Goal: Task Accomplishment & Management: Manage account settings

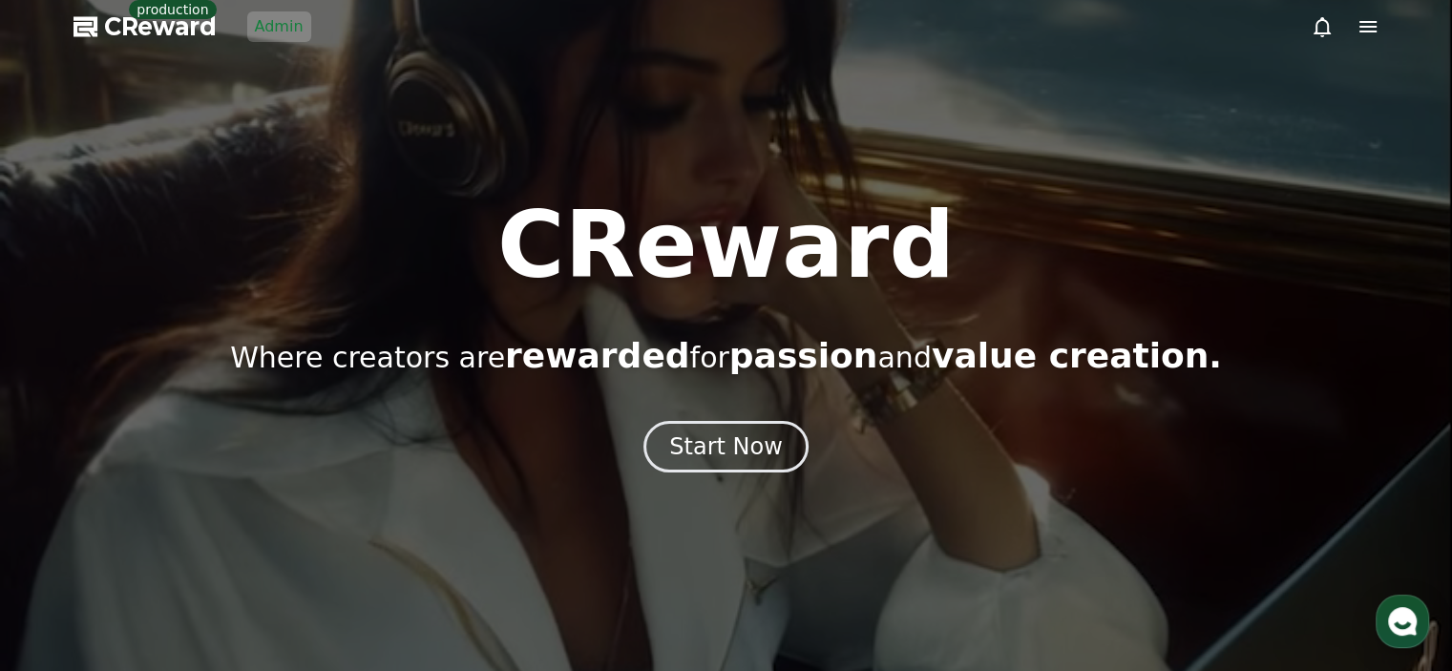
click at [175, 20] on span "CReward" at bounding box center [160, 26] width 113 height 31
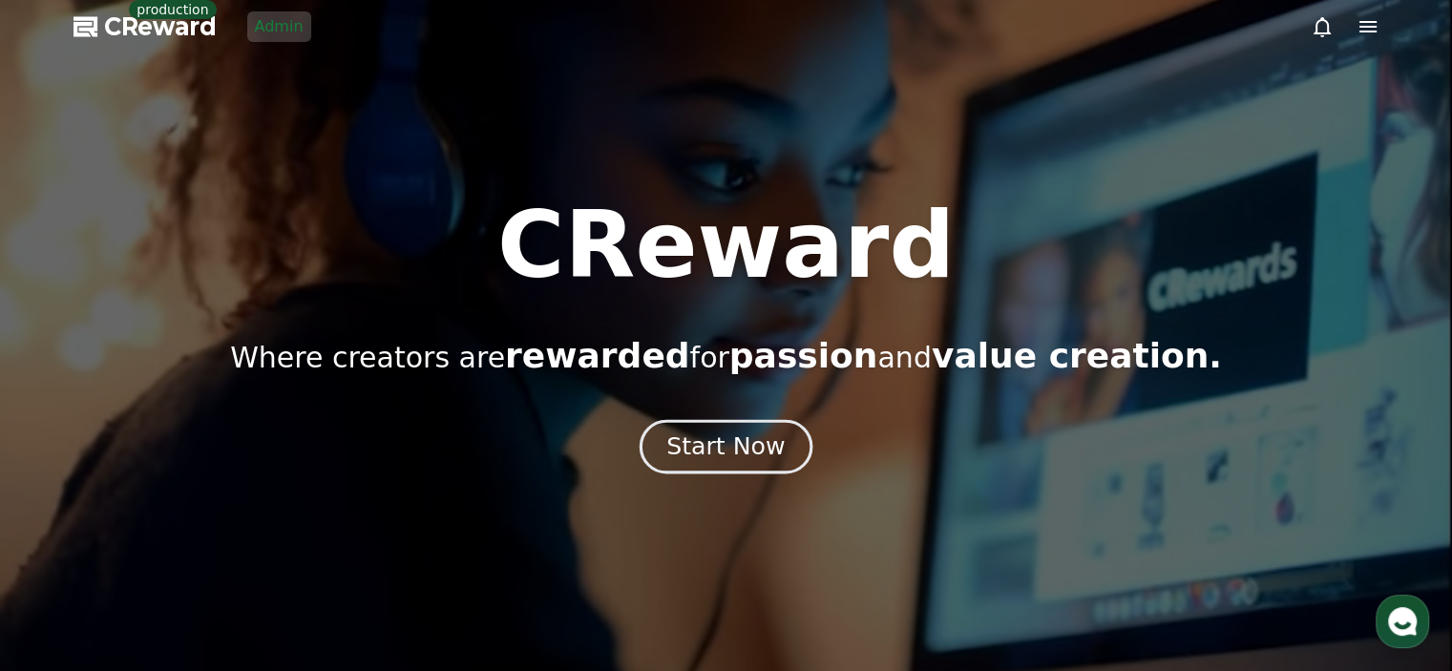
click at [745, 439] on div "Start Now" at bounding box center [725, 446] width 118 height 32
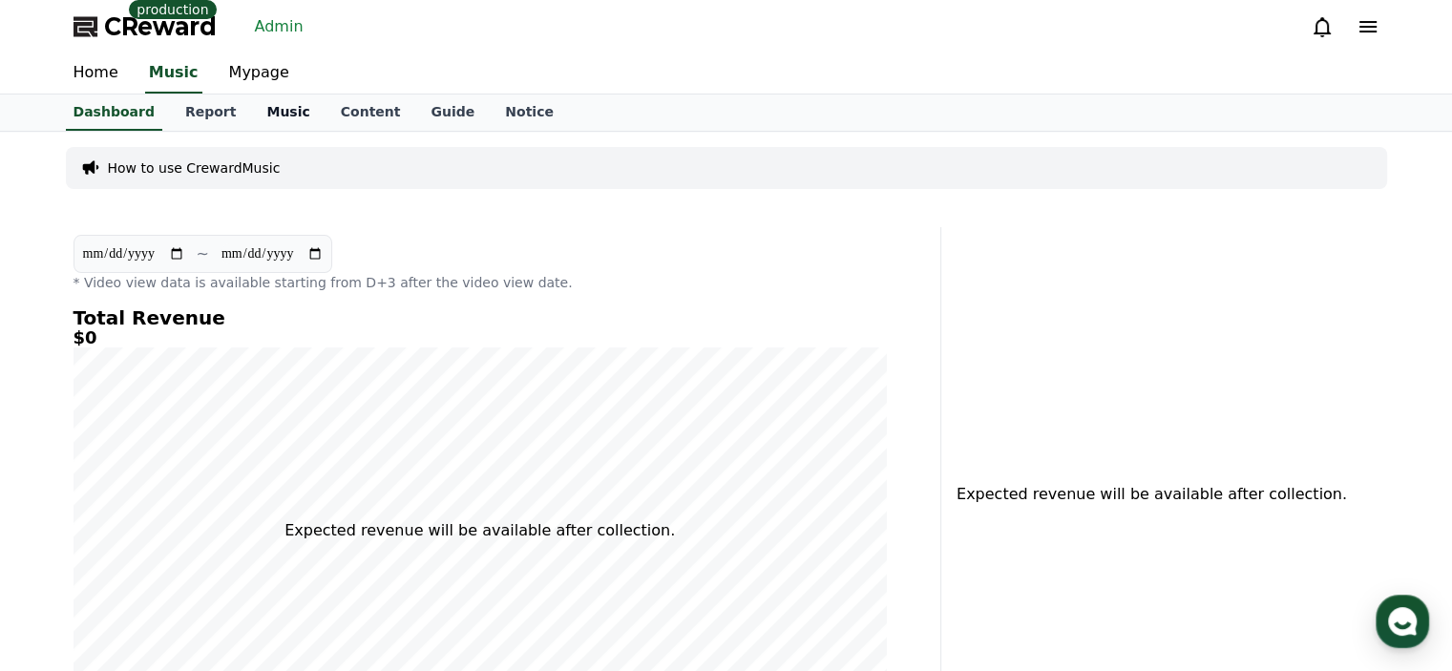
click at [268, 118] on link "Music" at bounding box center [287, 112] width 73 height 36
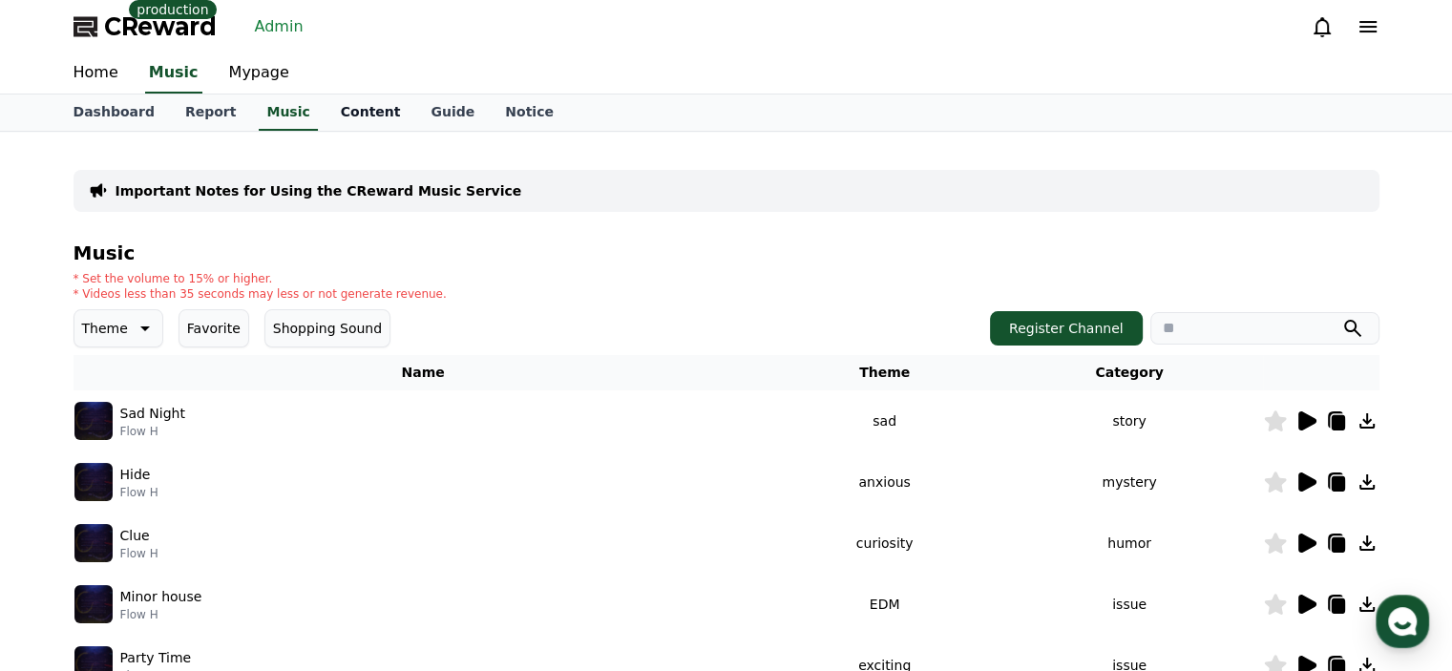
click at [357, 115] on link "Content" at bounding box center [370, 112] width 91 height 36
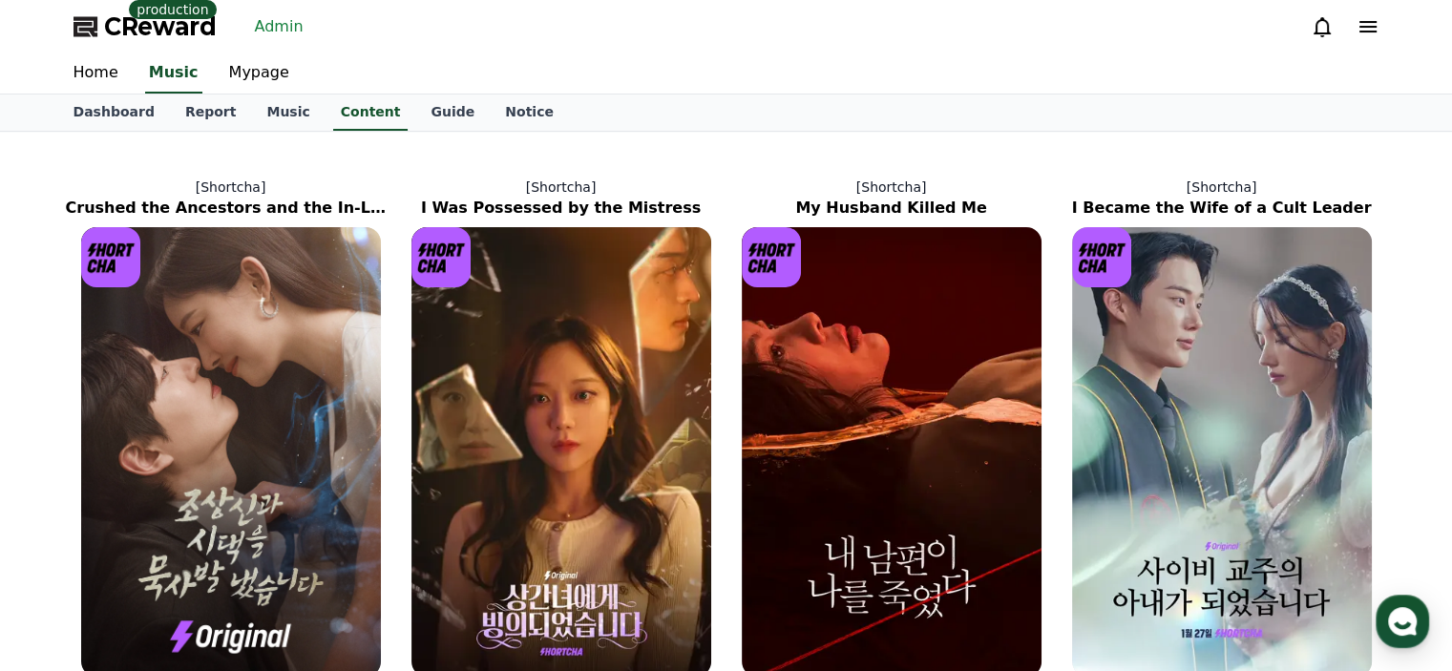
click at [1369, 33] on icon at bounding box center [1367, 26] width 23 height 23
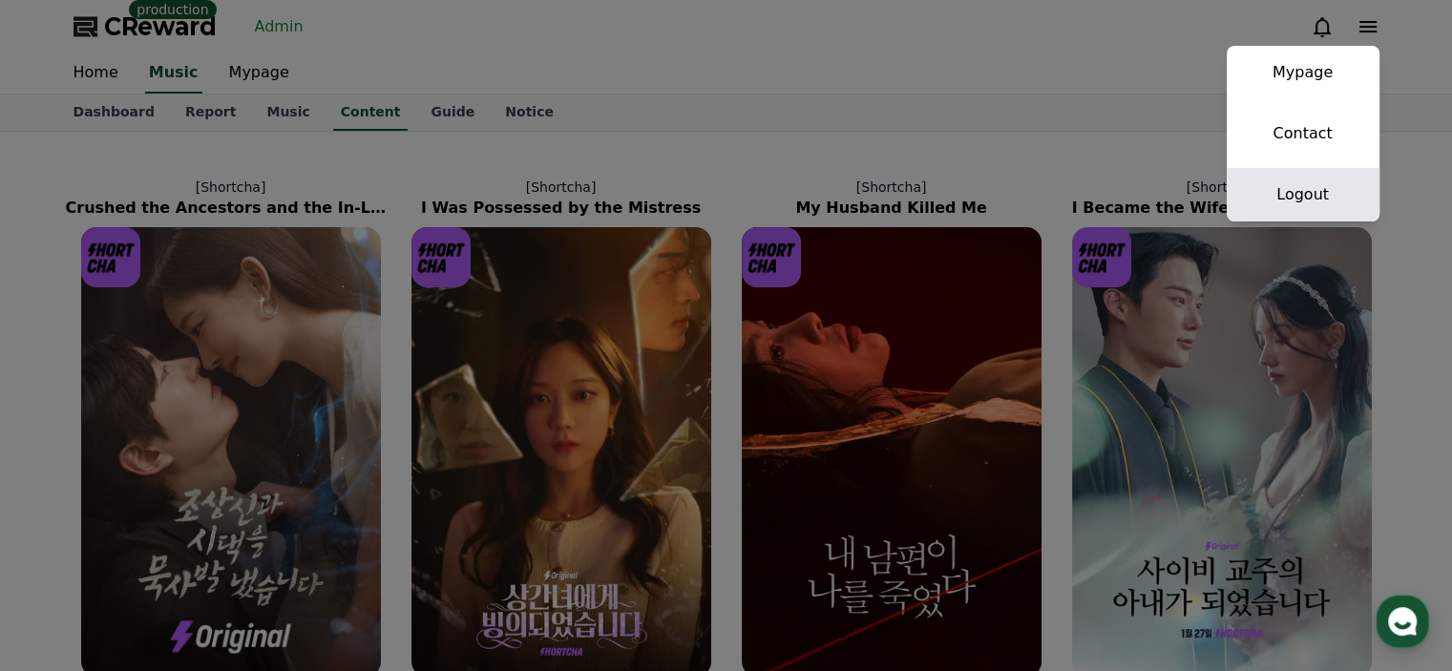
click at [1315, 201] on link "Logout" at bounding box center [1302, 194] width 153 height 53
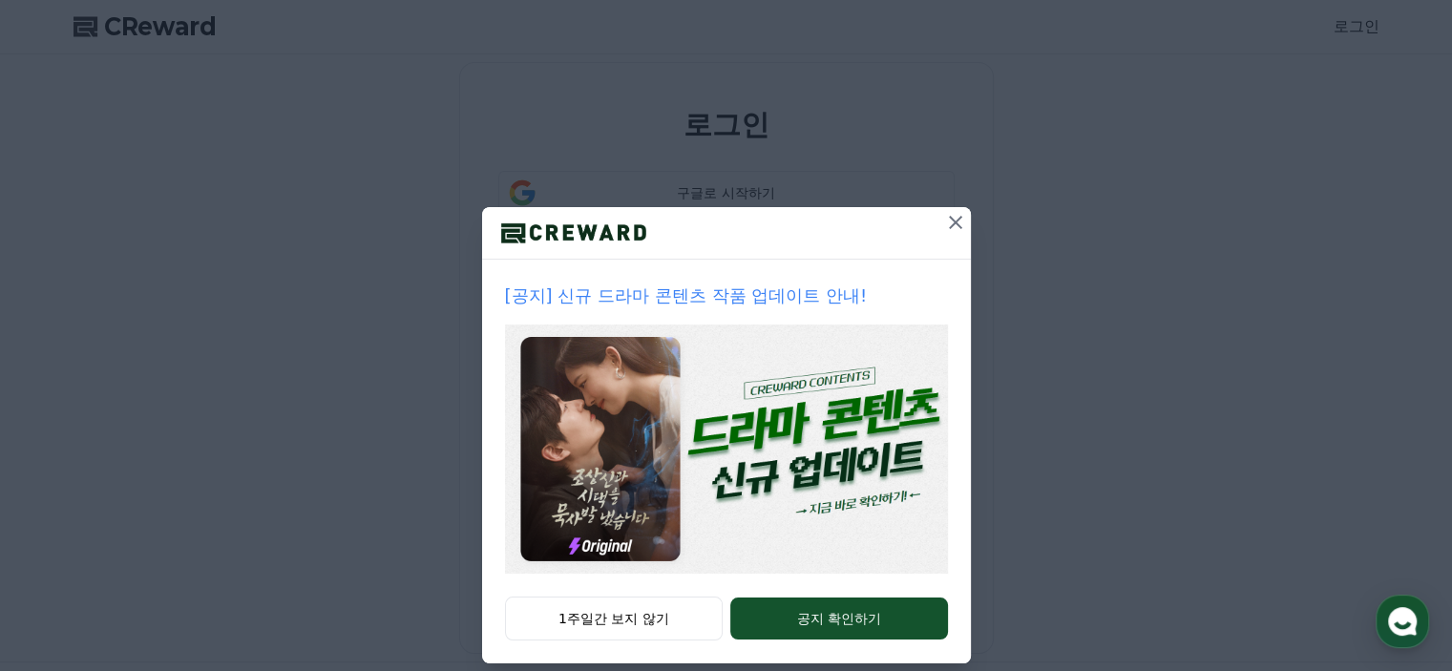
scroll to position [44, 0]
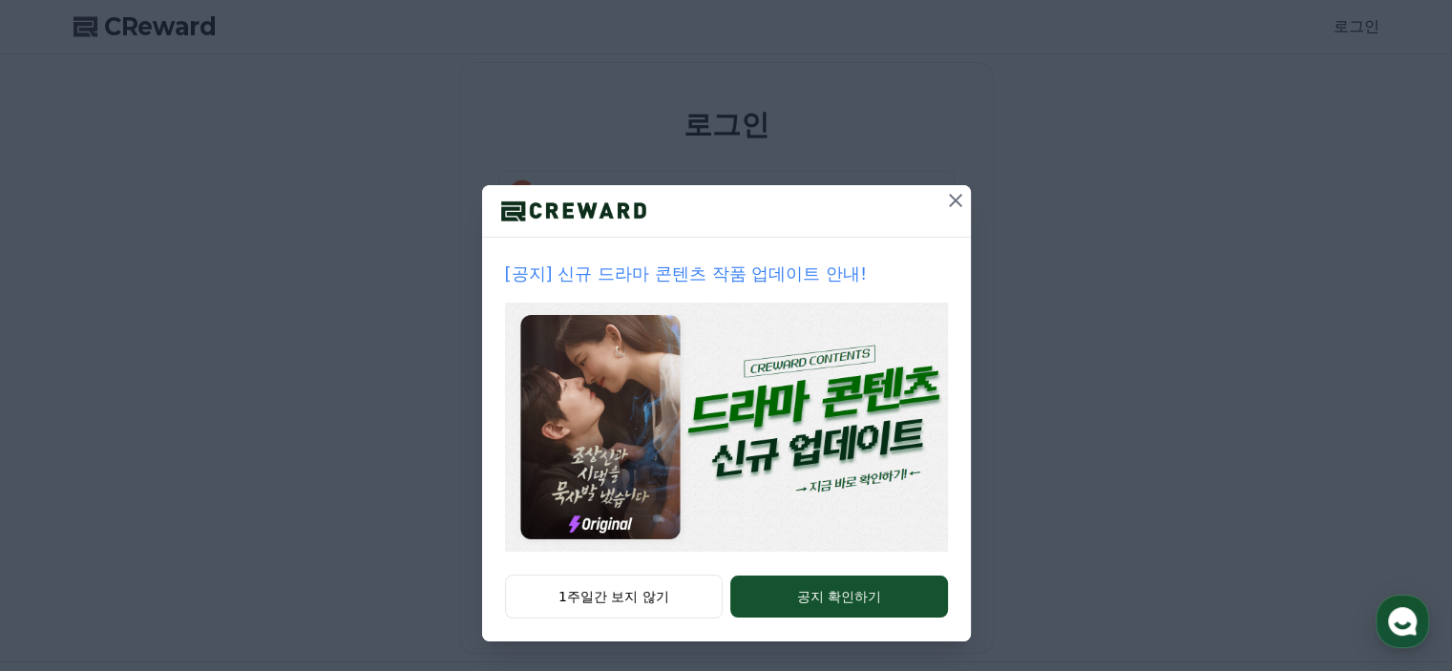
click at [669, 496] on img at bounding box center [726, 427] width 443 height 249
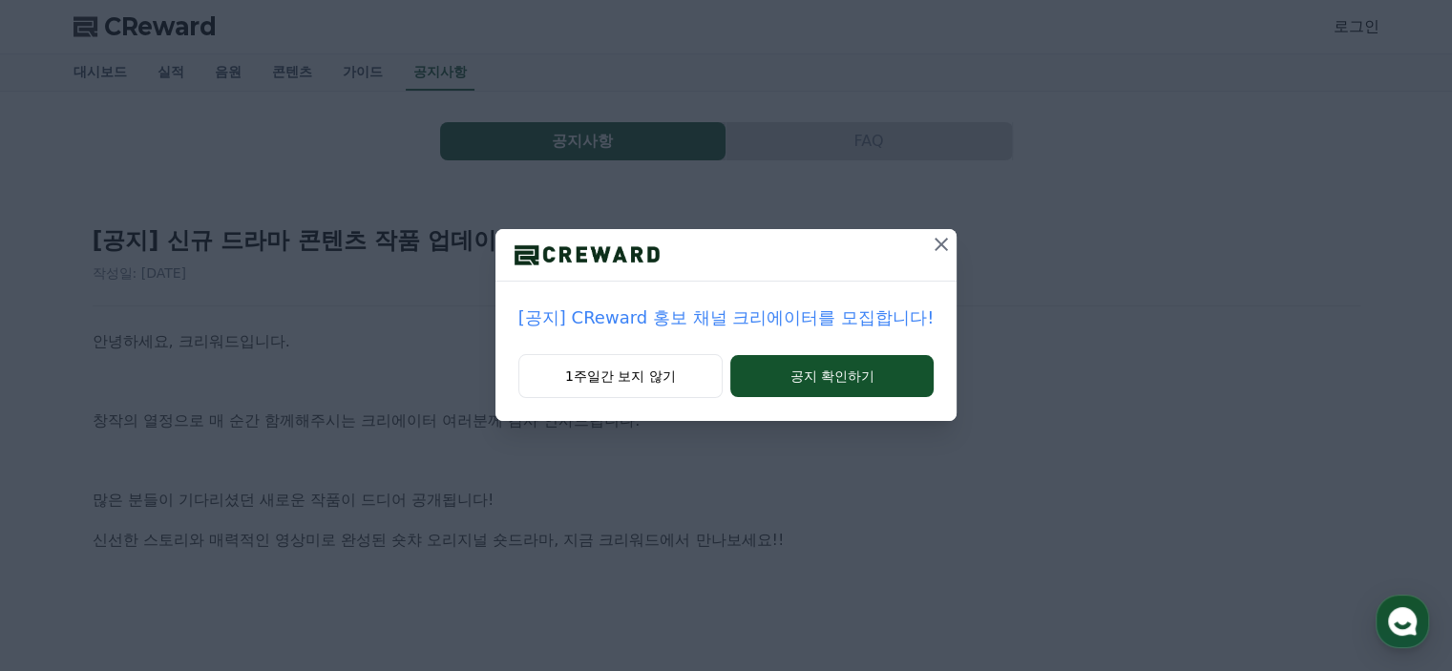
click at [937, 234] on icon at bounding box center [941, 244] width 23 height 23
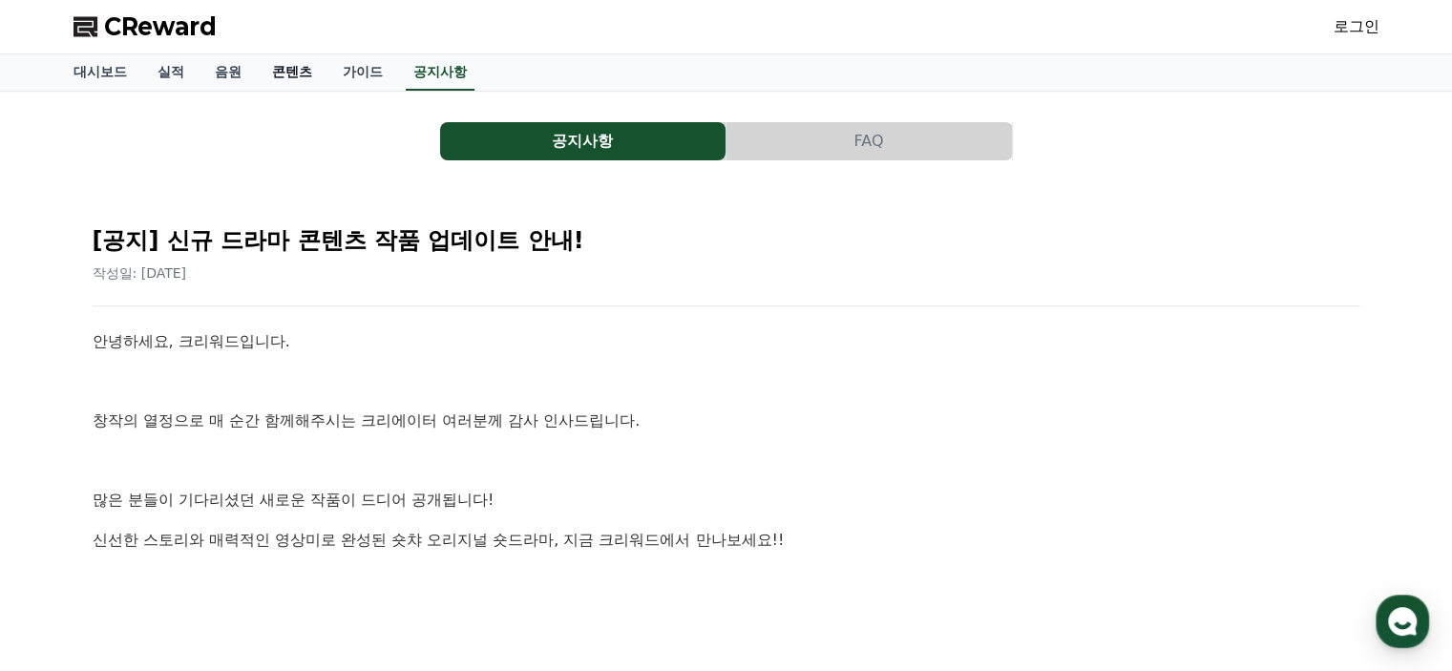
click at [298, 78] on link "콘텐츠" at bounding box center [292, 72] width 71 height 36
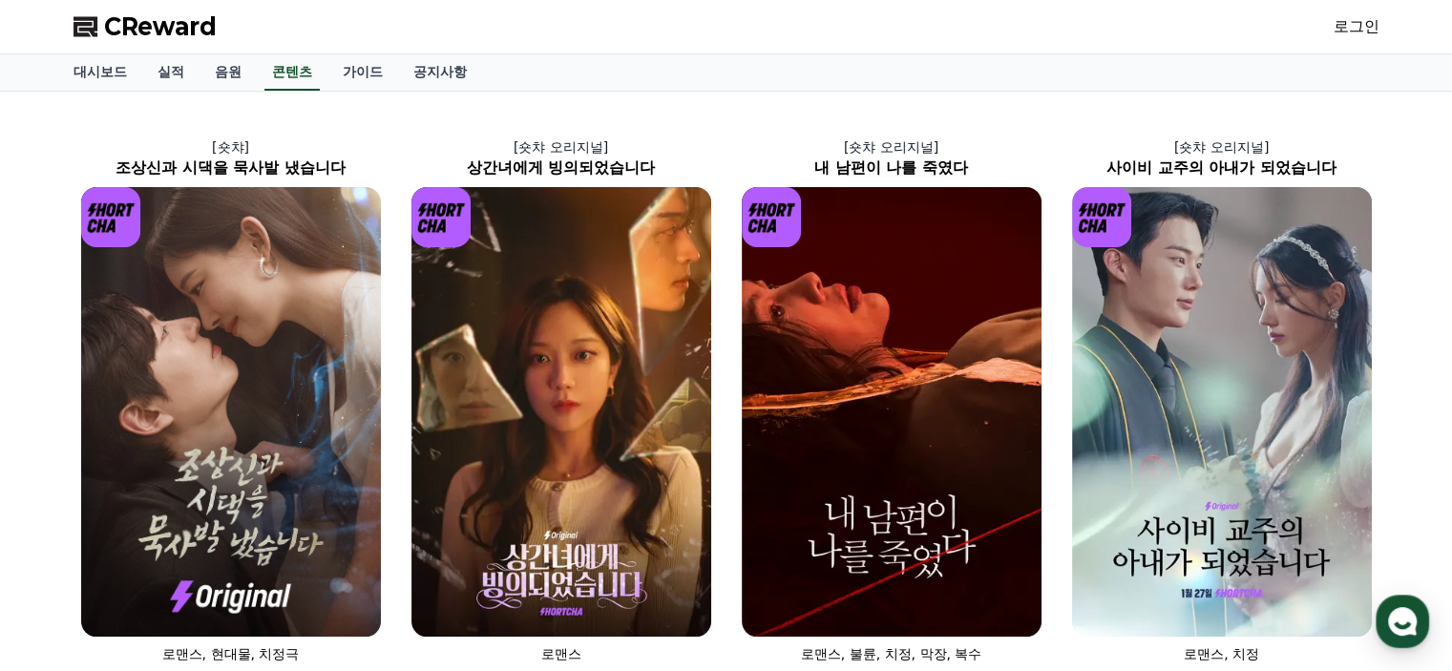
click at [1169, 89] on div "대시보드 실적 음원 콘텐츠 가이드 공지사항" at bounding box center [726, 72] width 1336 height 36
click at [1386, 33] on div "CReward 로그인" at bounding box center [726, 26] width 1336 height 53
click at [1357, 33] on link "로그인" at bounding box center [1356, 26] width 46 height 23
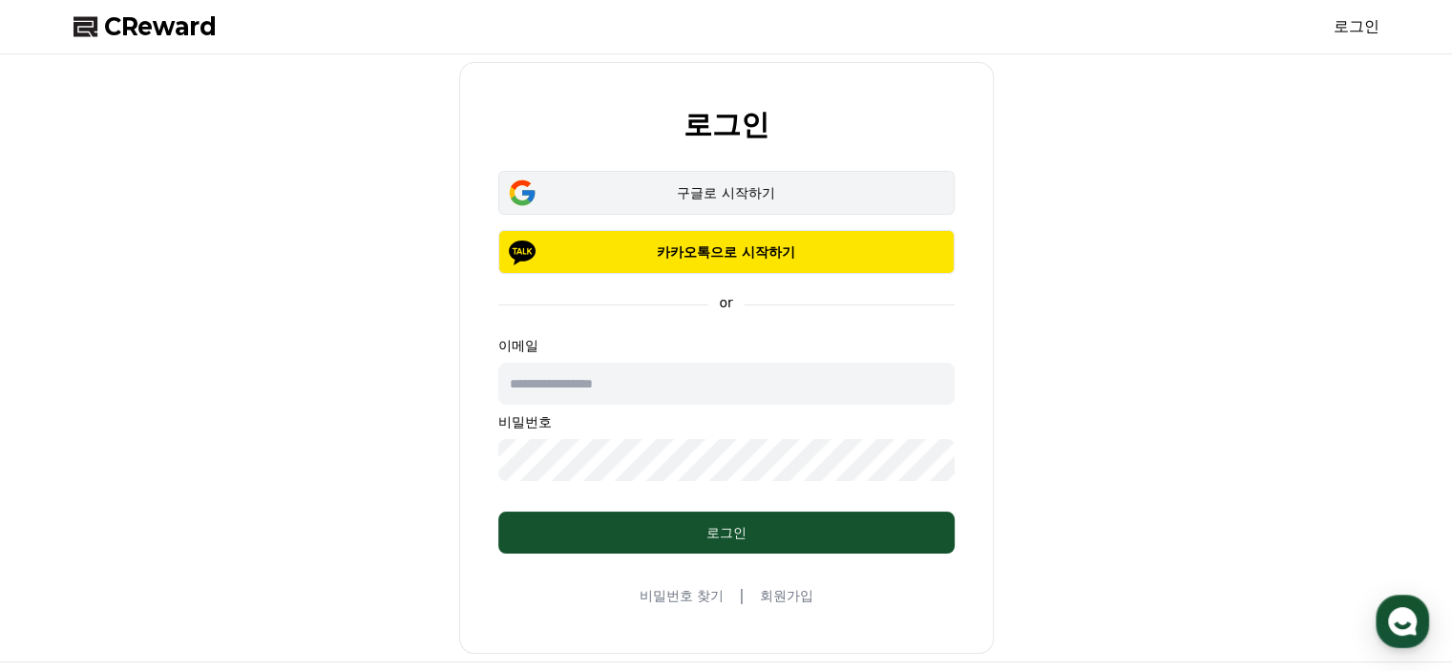
click at [773, 201] on div "구글로 시작하기" at bounding box center [726, 192] width 401 height 19
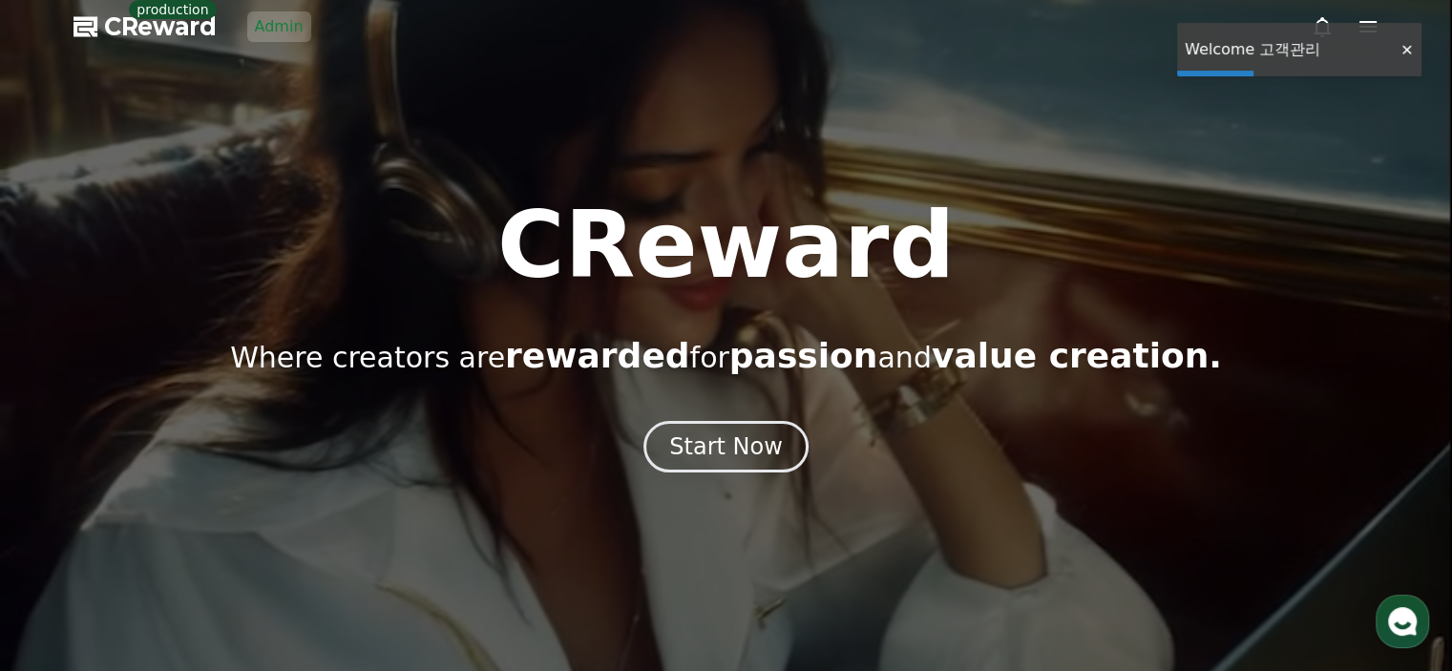
click at [276, 26] on link "Admin" at bounding box center [279, 26] width 64 height 31
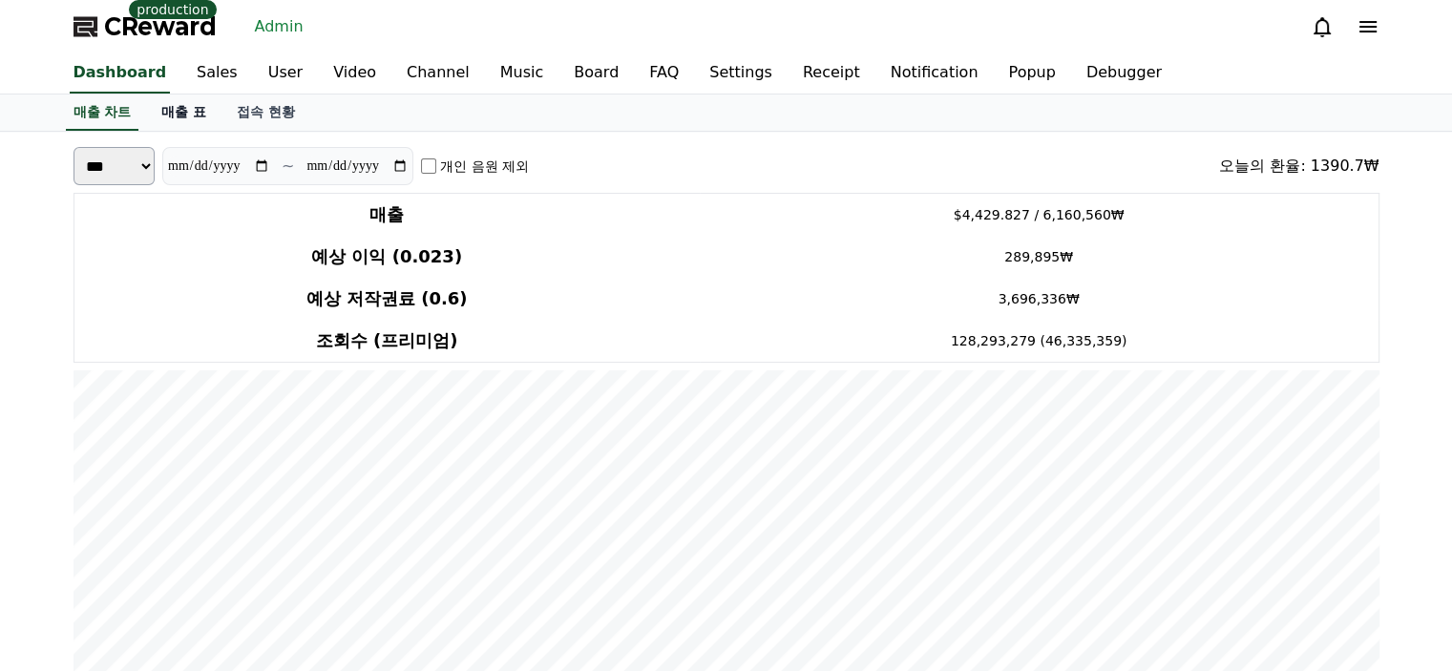
click at [220, 118] on link "매출 표" at bounding box center [183, 112] width 75 height 36
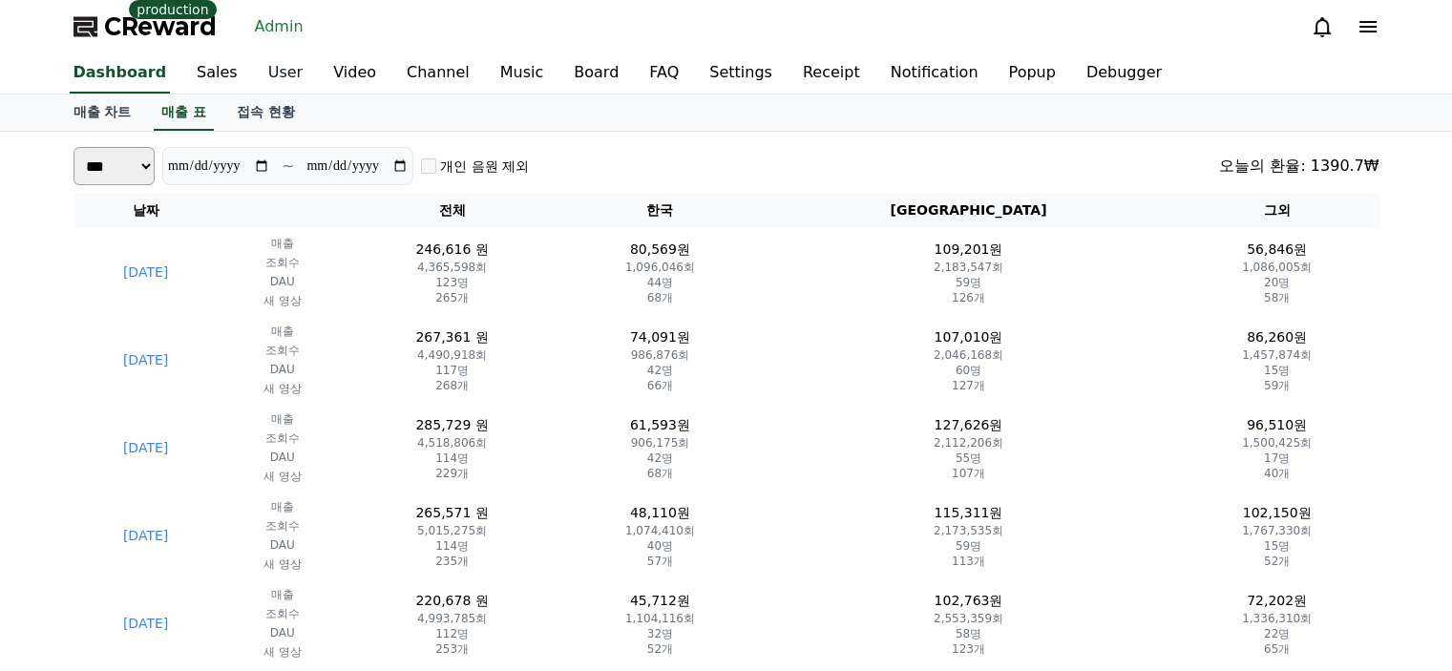
click at [263, 83] on link "User" at bounding box center [285, 73] width 65 height 40
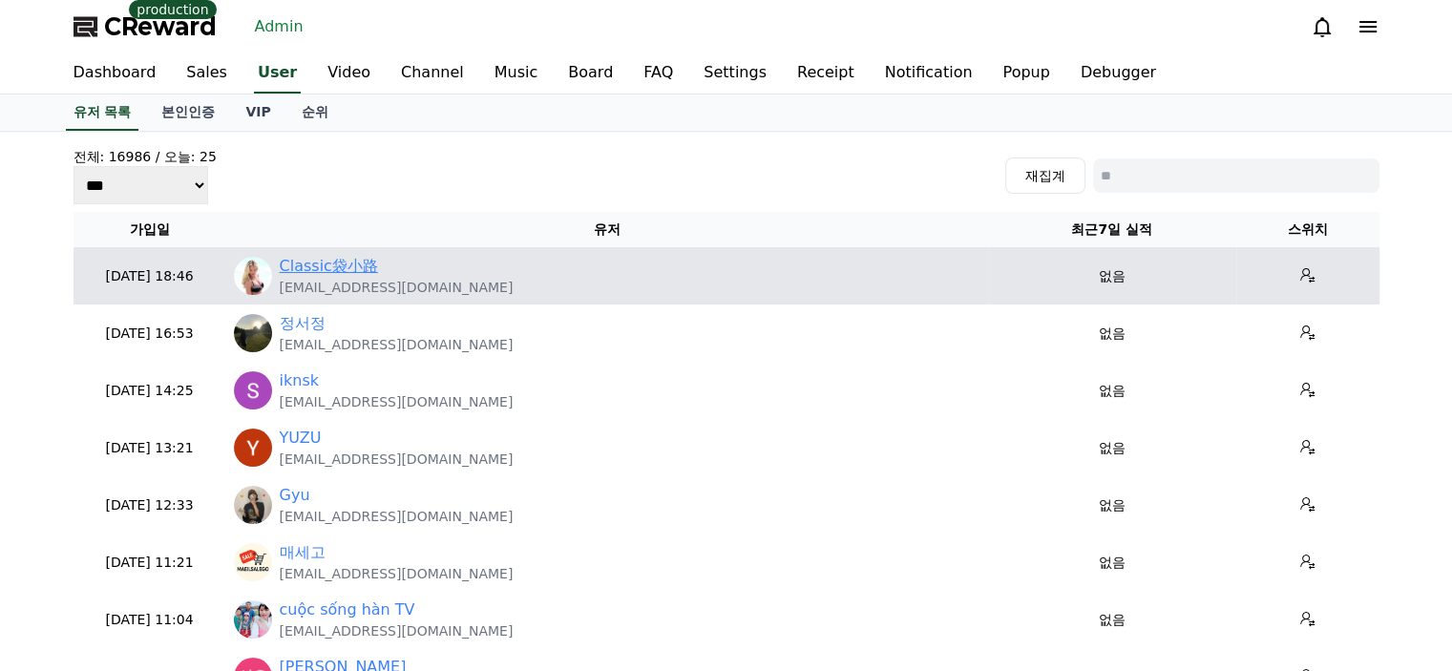
click at [295, 260] on link "Classic袋小路" at bounding box center [329, 266] width 98 height 23
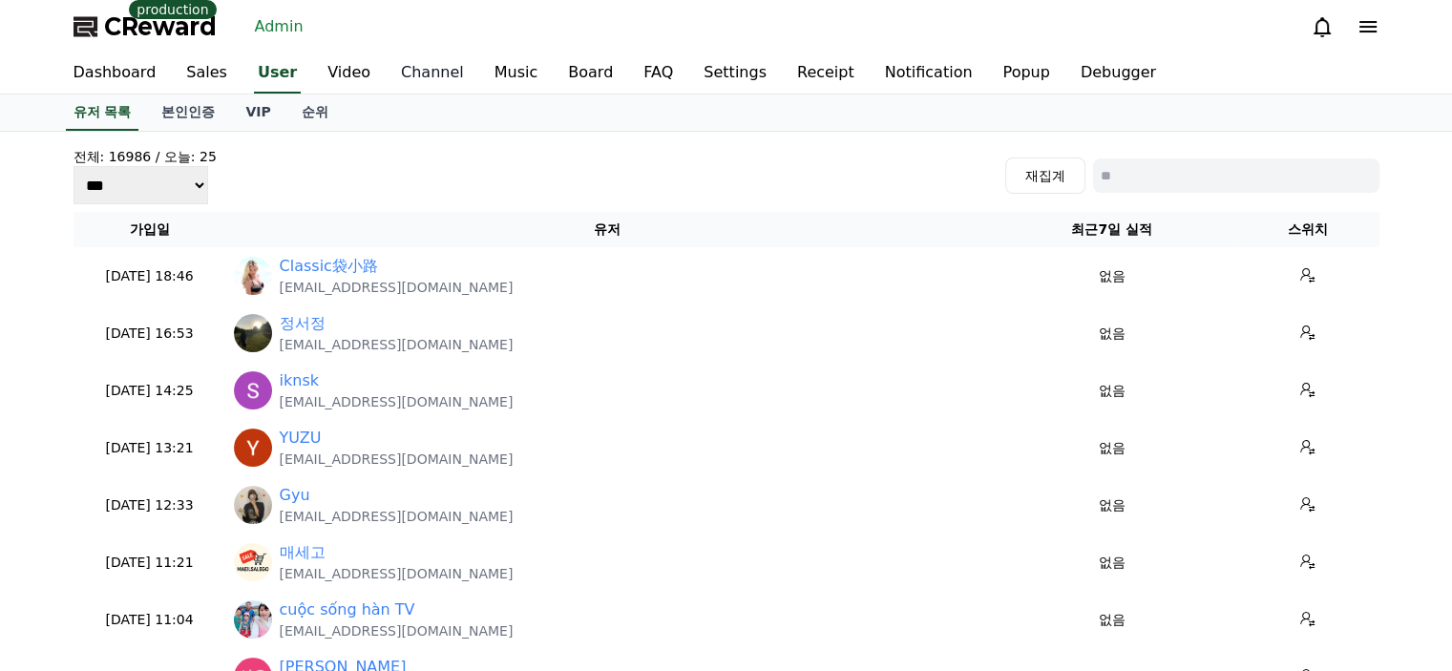
click at [432, 75] on link "Channel" at bounding box center [433, 73] width 94 height 40
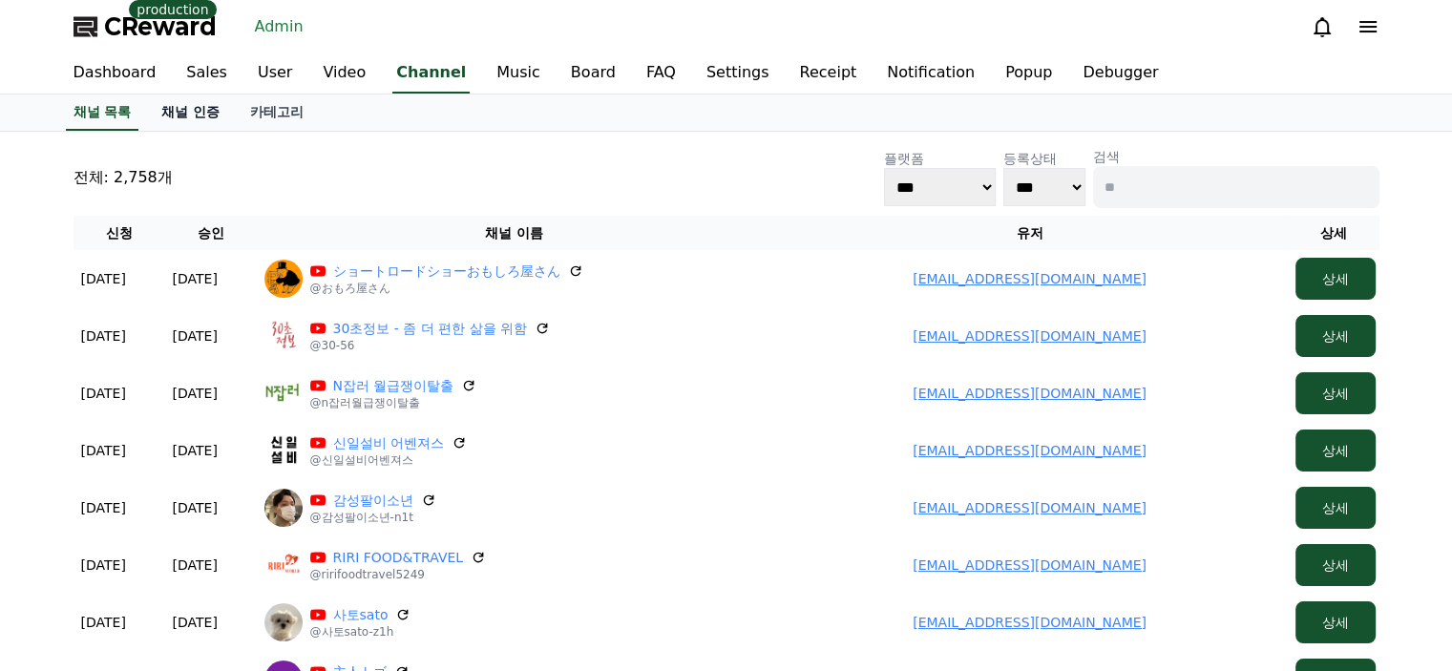
click at [177, 112] on link "채널 인증" at bounding box center [190, 112] width 89 height 36
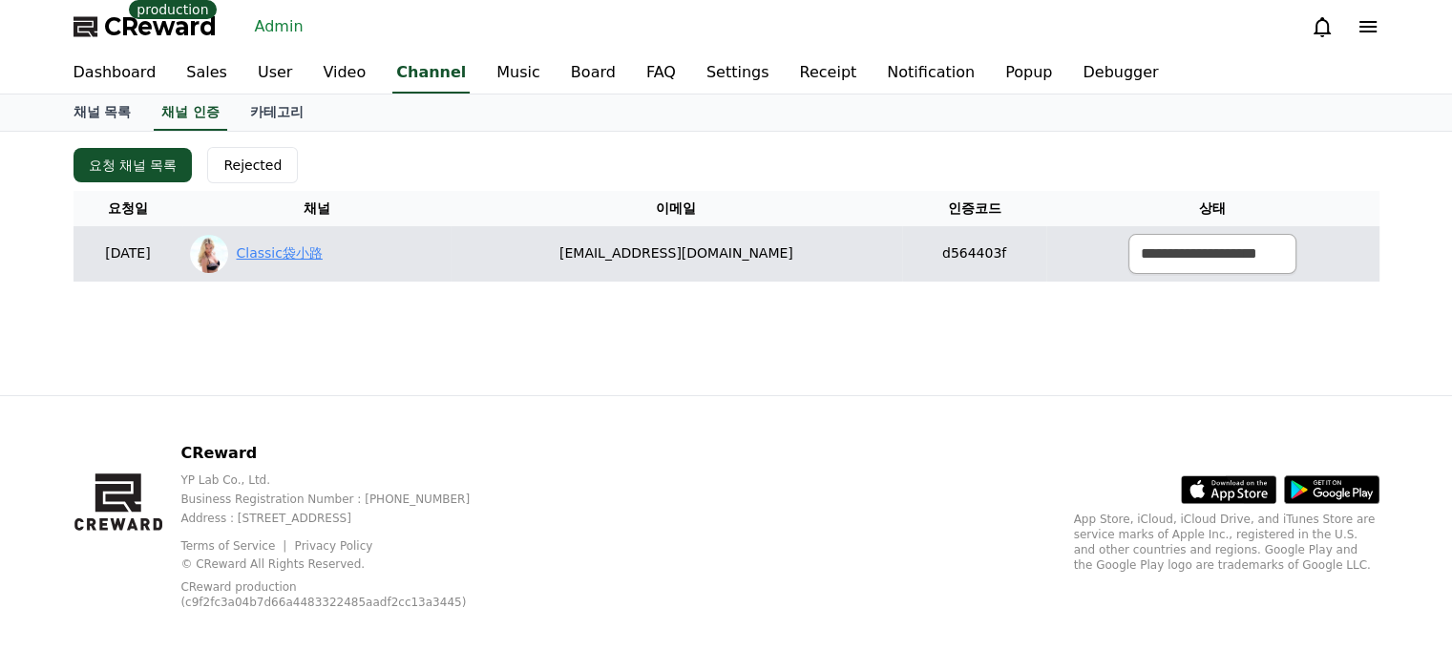
click at [322, 247] on link "Classic袋小路" at bounding box center [279, 253] width 86 height 20
click at [1157, 257] on select "**********" at bounding box center [1212, 254] width 168 height 40
select select "********"
click at [1128, 234] on select "**********" at bounding box center [1212, 254] width 168 height 40
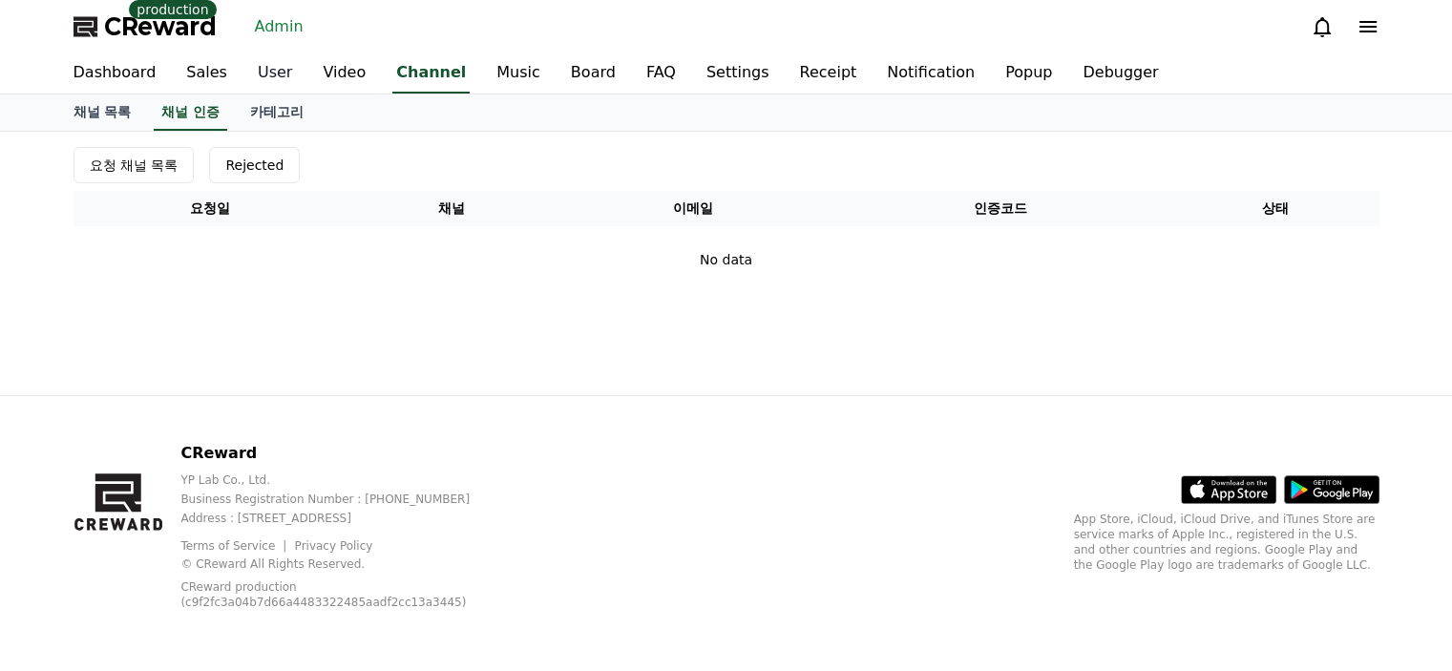
click at [271, 80] on link "User" at bounding box center [274, 73] width 65 height 40
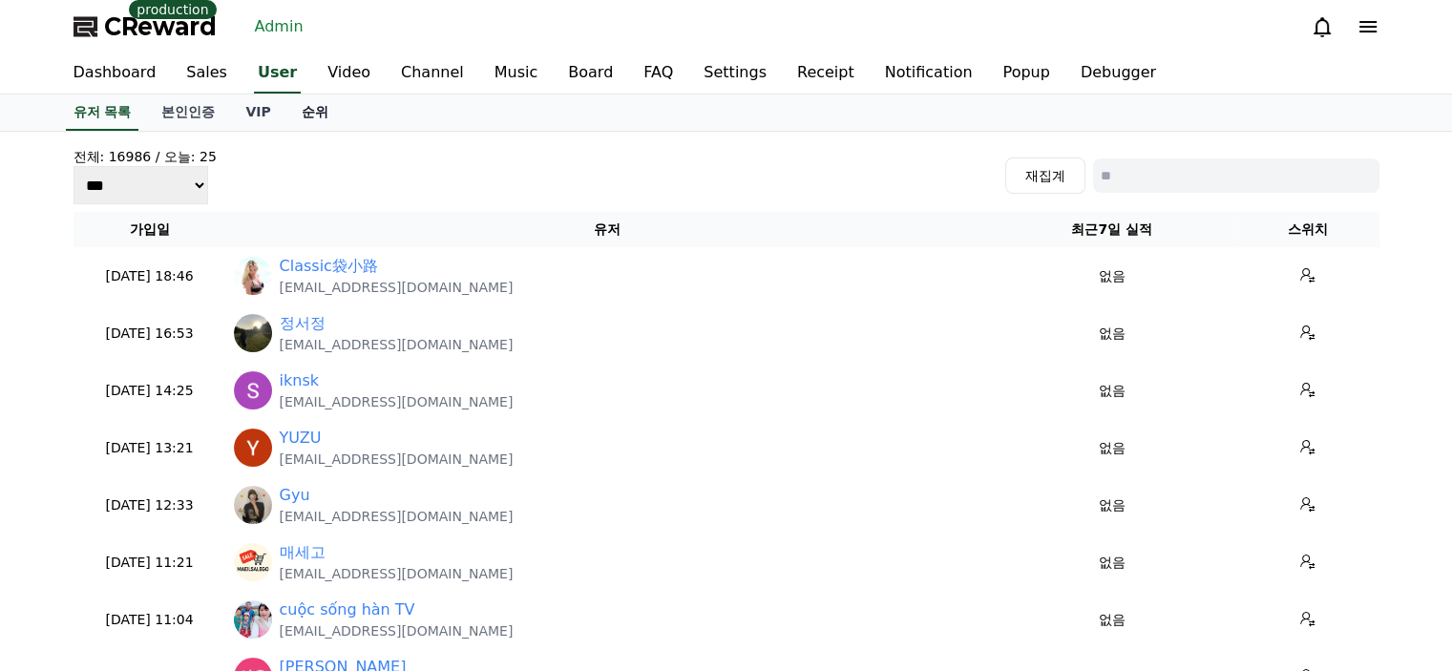
click at [317, 111] on link "순위" at bounding box center [314, 112] width 57 height 36
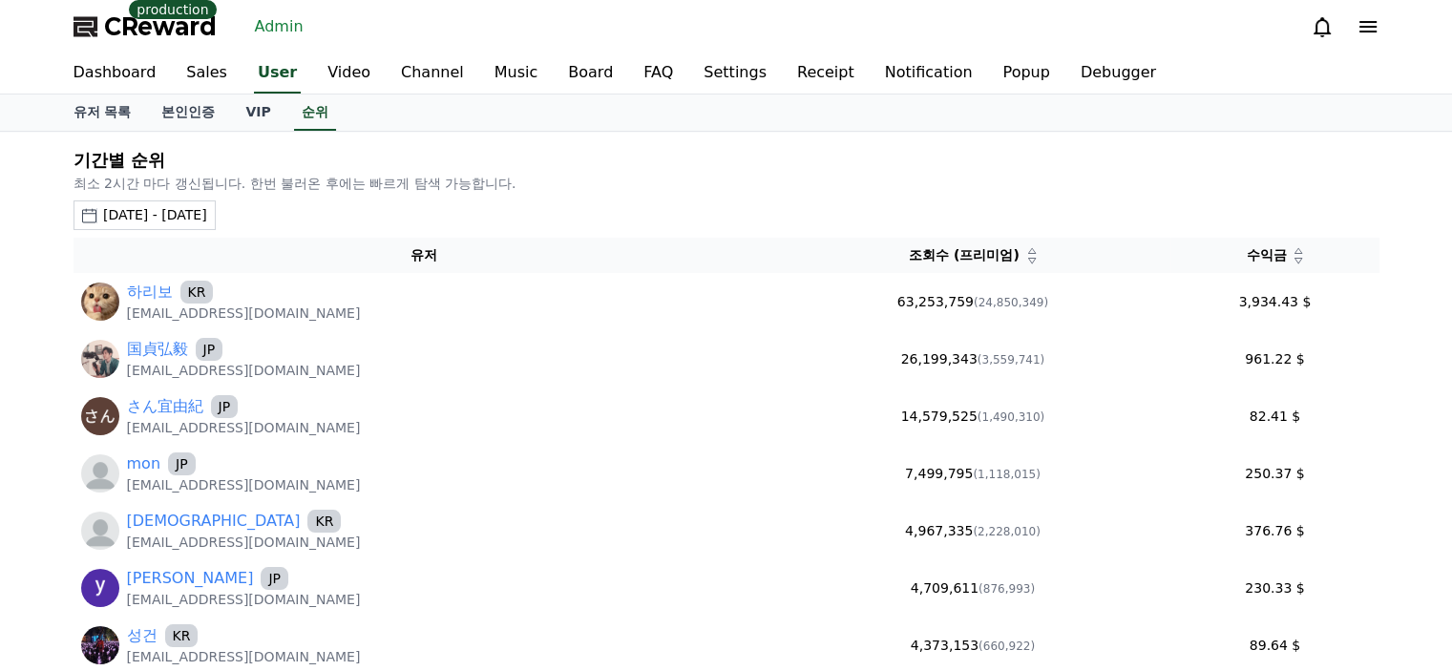
click at [216, 227] on button "2025-08-05 - 2025-09-05" at bounding box center [144, 215] width 142 height 30
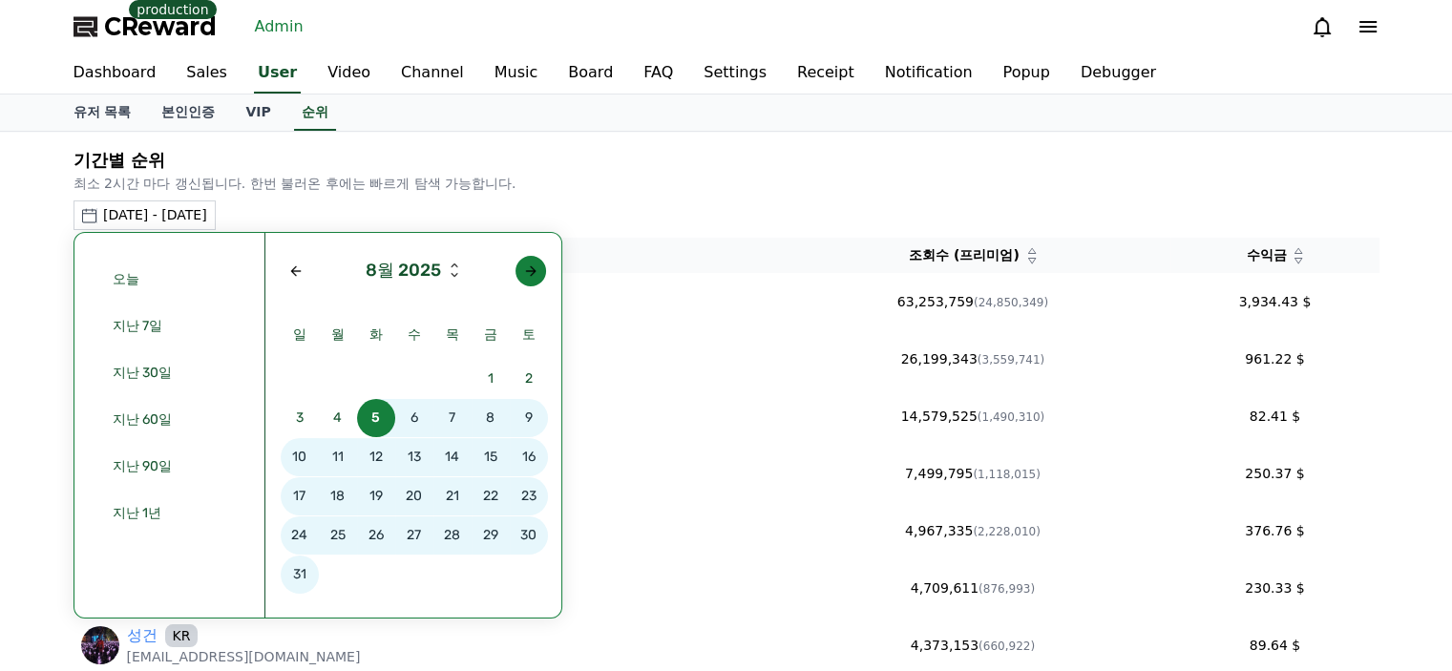
click at [537, 266] on button "button" at bounding box center [530, 271] width 31 height 31
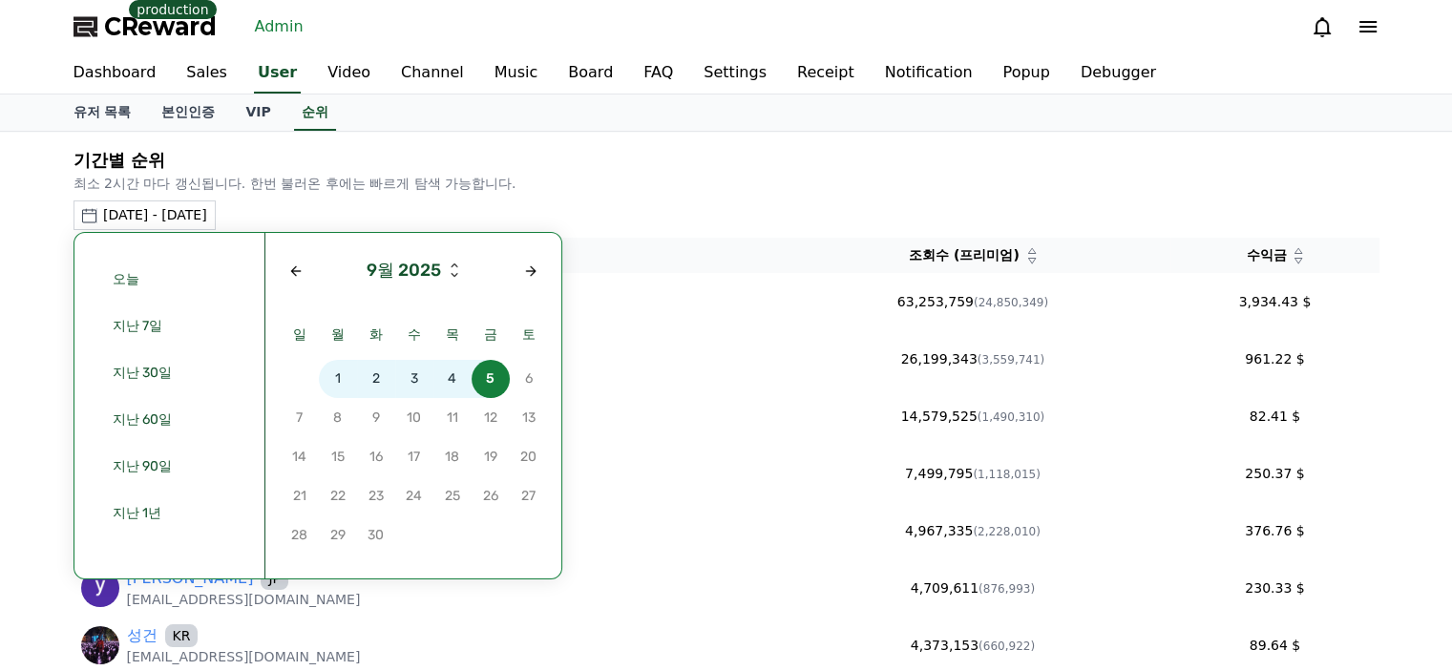
click at [404, 383] on span "3" at bounding box center [414, 379] width 38 height 38
click at [416, 380] on span "3" at bounding box center [414, 379] width 38 height 38
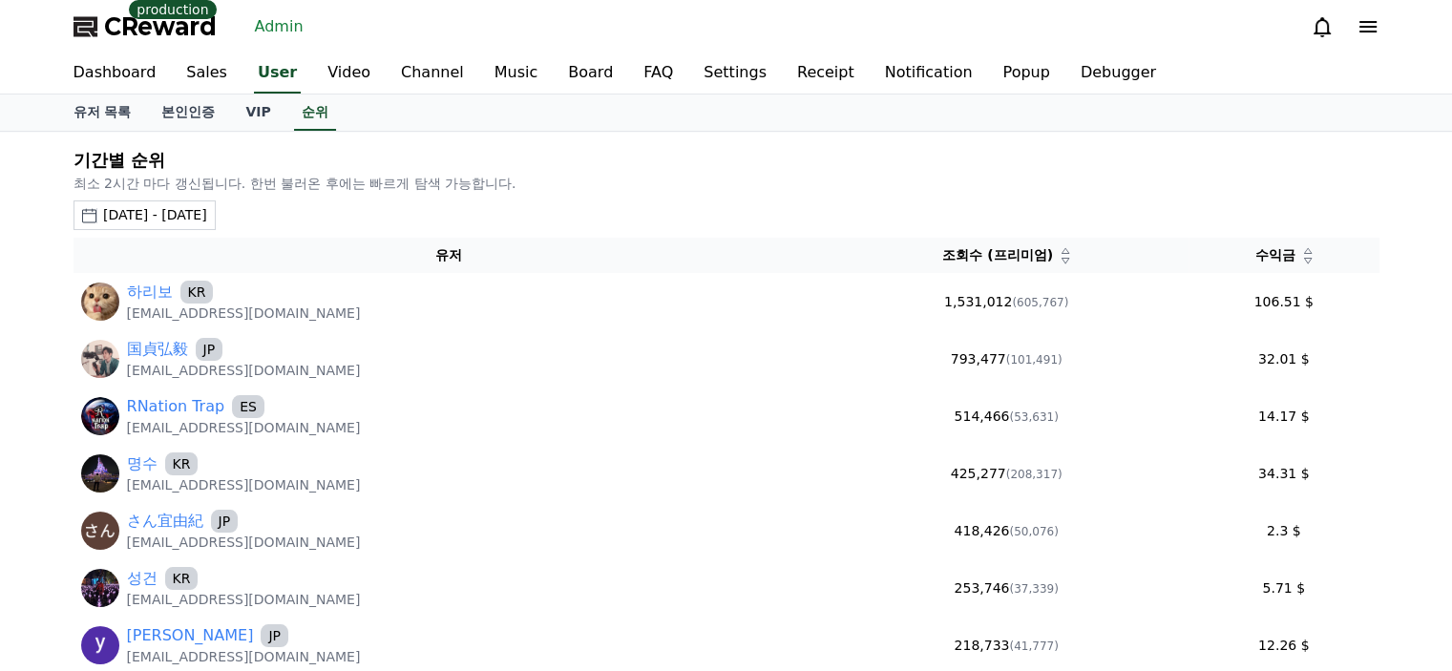
click at [1304, 258] on div "수익금" at bounding box center [1284, 255] width 176 height 20
click at [1290, 258] on div "수익금" at bounding box center [1284, 255] width 176 height 20
click at [1303, 258] on icon at bounding box center [1307, 261] width 8 height 6
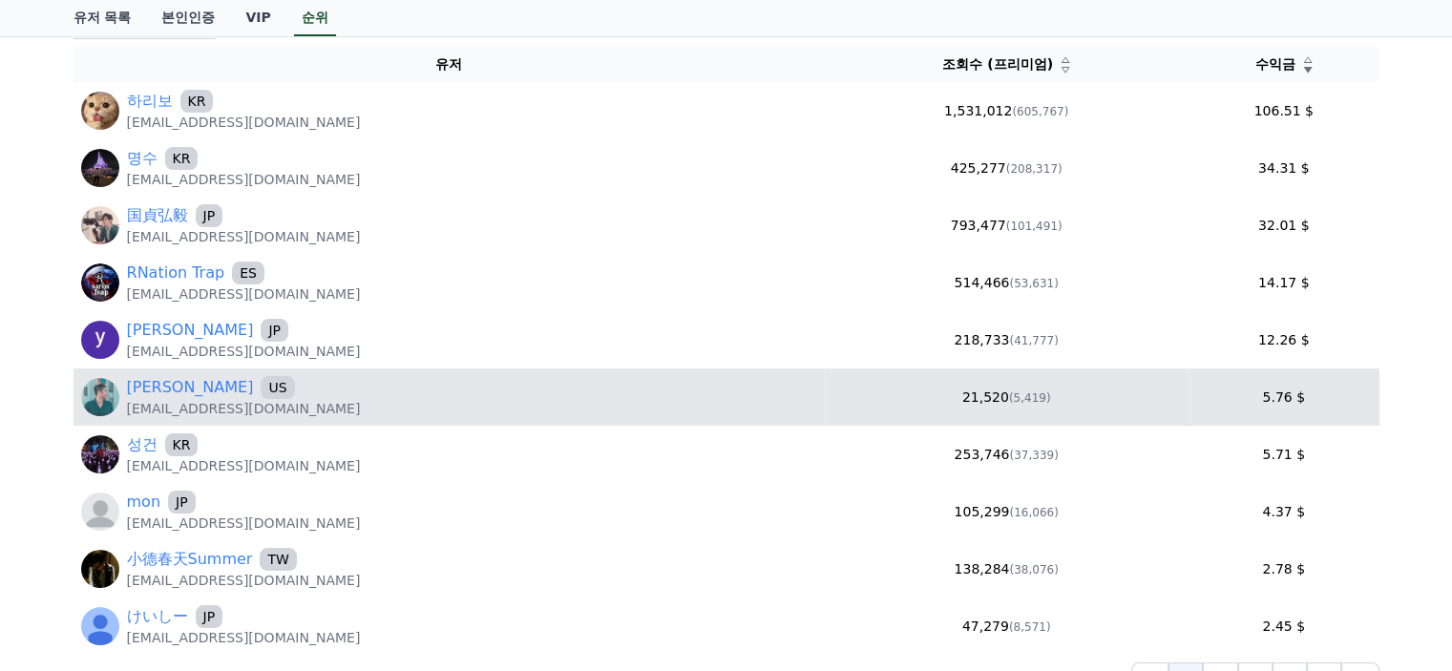
scroll to position [286, 0]
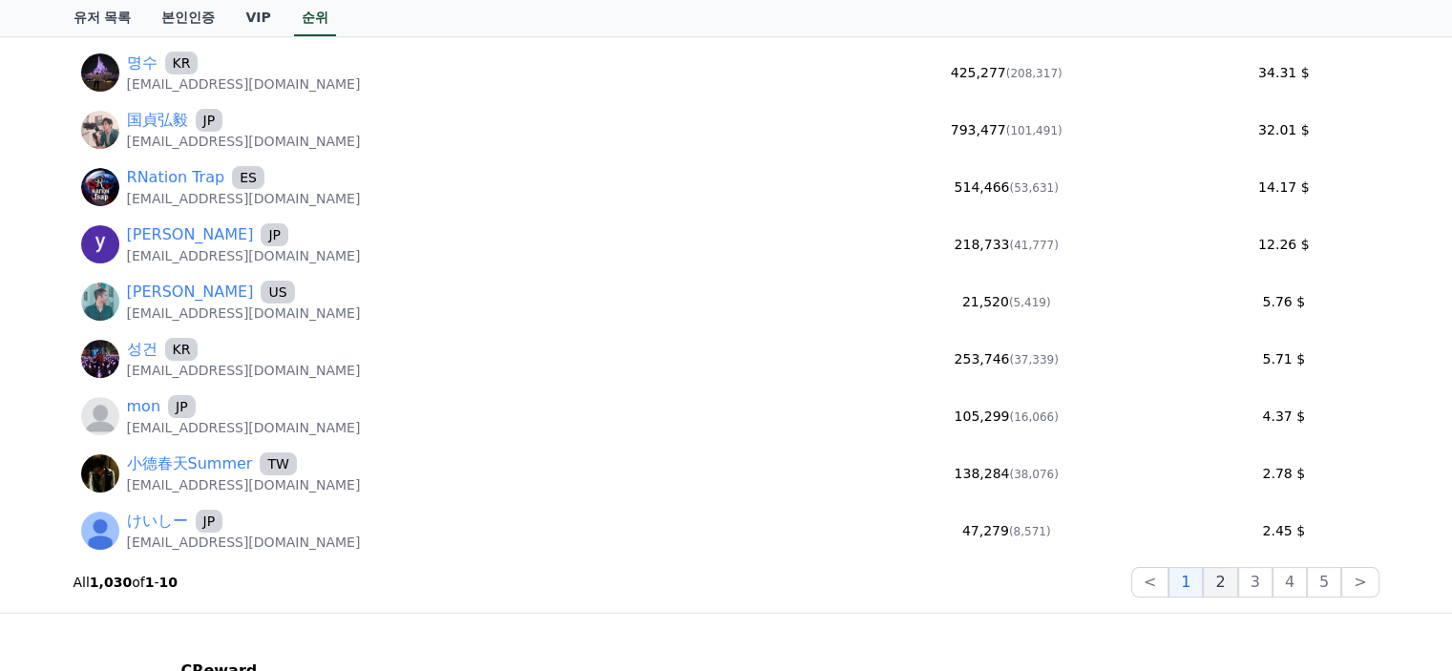
click at [1226, 584] on button "2" at bounding box center [1220, 582] width 34 height 31
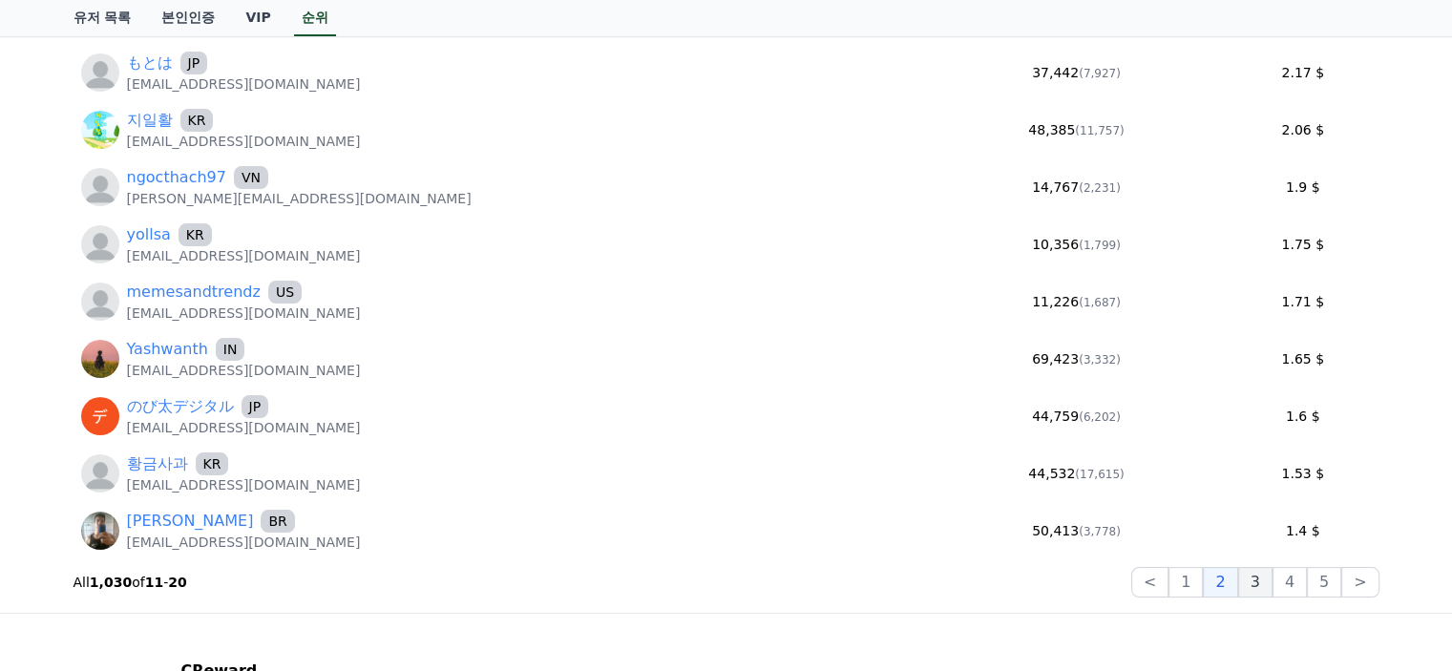
click at [1269, 590] on button "3" at bounding box center [1255, 582] width 34 height 31
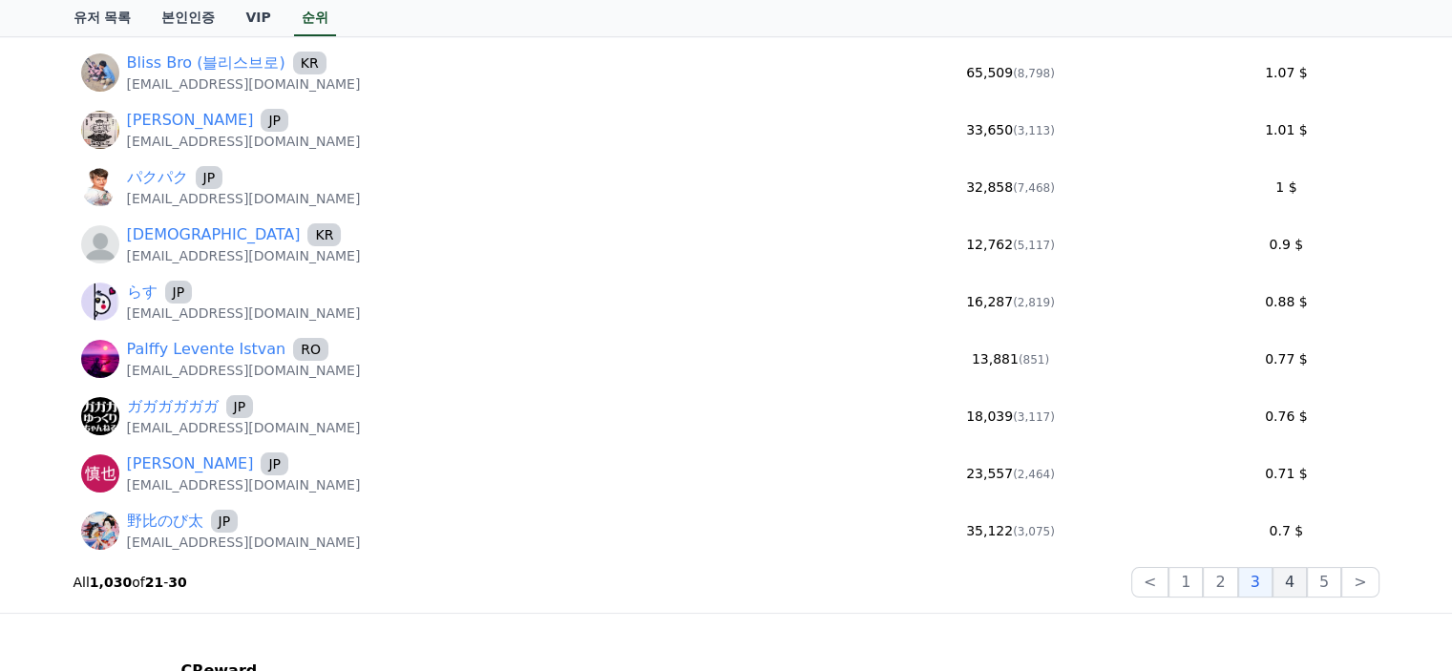
click at [1302, 588] on button "4" at bounding box center [1289, 582] width 34 height 31
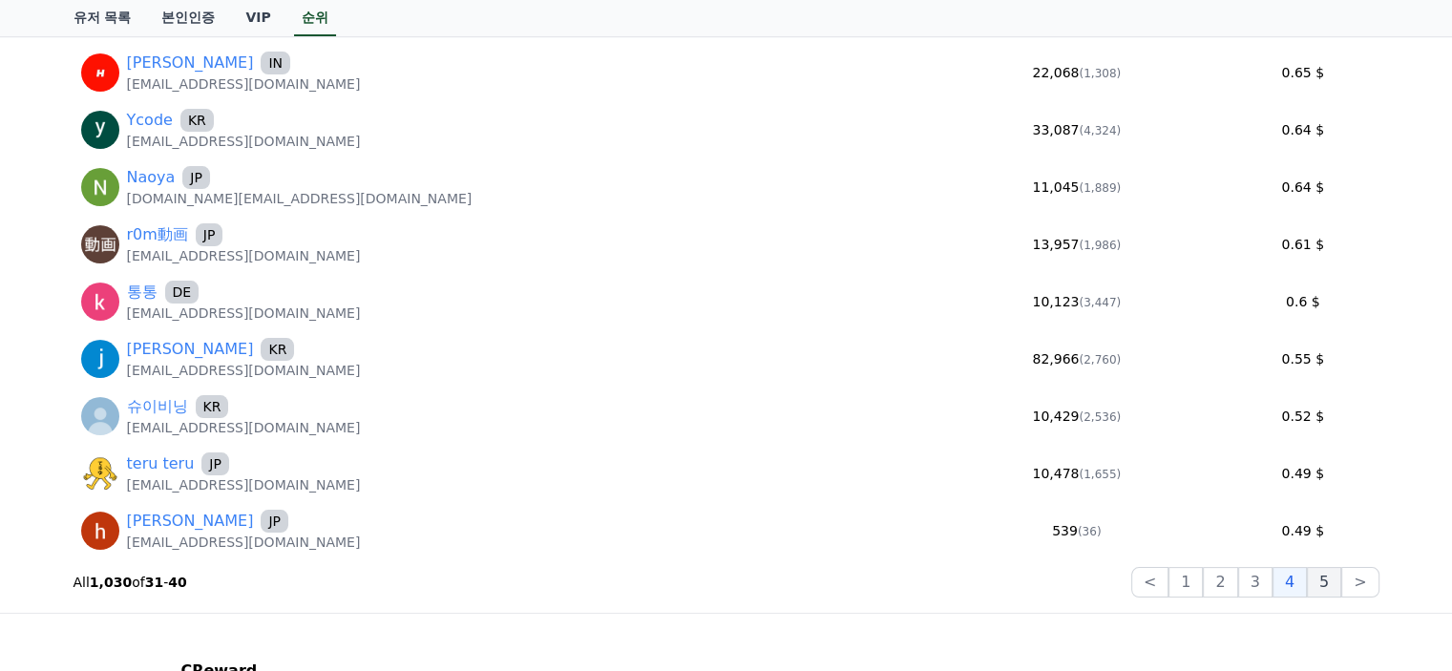
click at [1325, 584] on button "5" at bounding box center [1324, 582] width 34 height 31
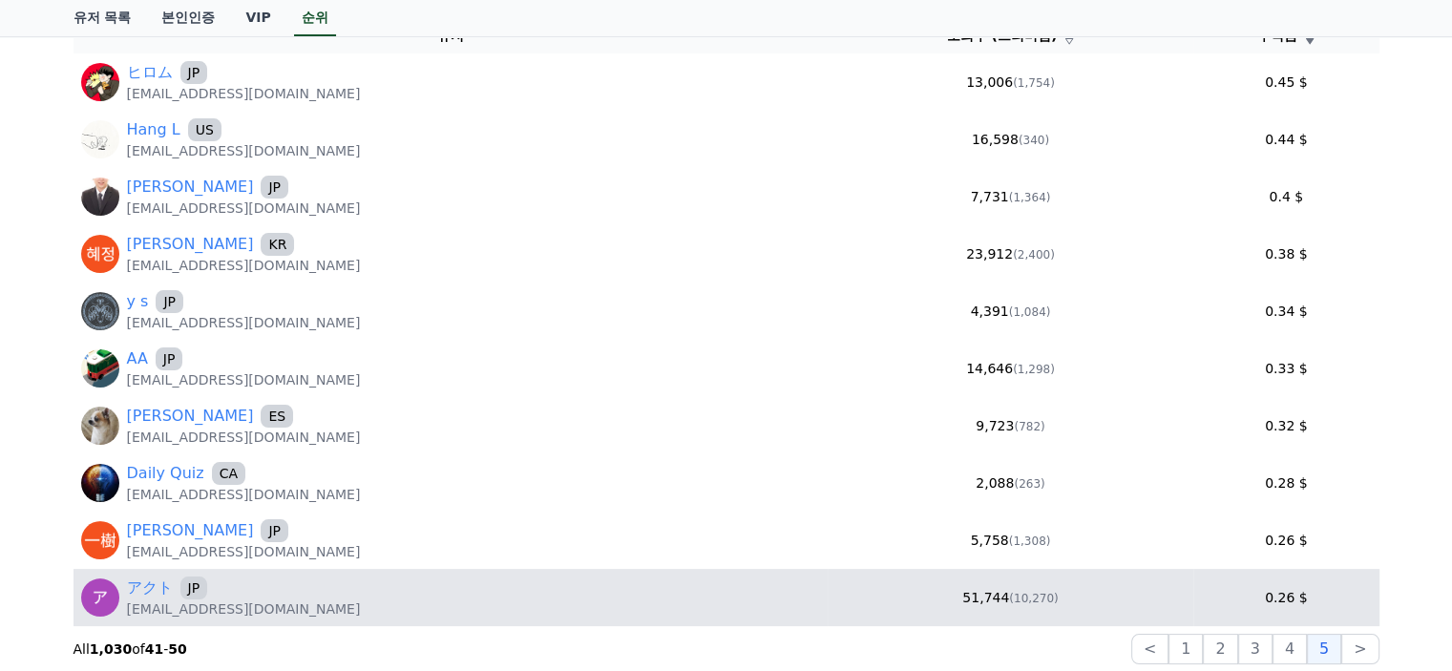
scroll to position [191, 0]
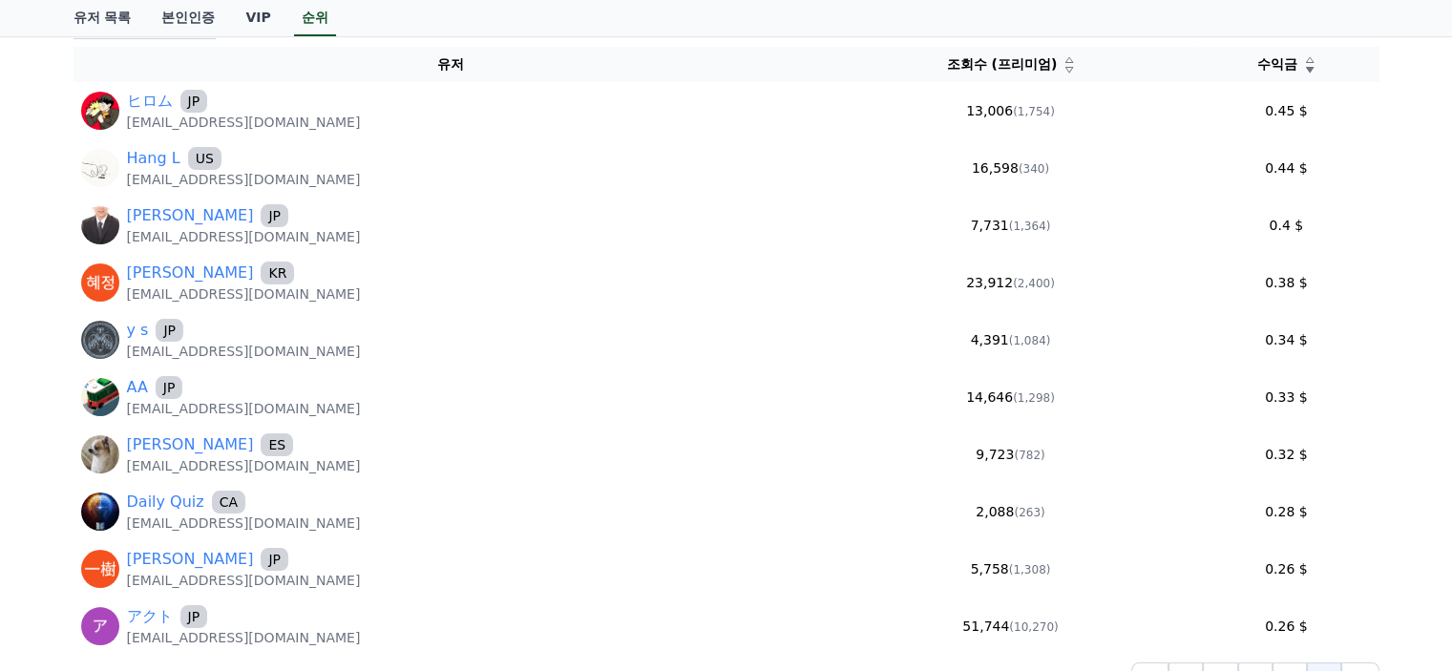
click at [0, 472] on div "기간별 순위 최소 2시간 마다 갱신됩니다. 한번 불러온 후에는 빠르게 탐색 가능합니다. 2025-09-03 - 2025-09-03 오늘 지난 …" at bounding box center [726, 324] width 1452 height 767
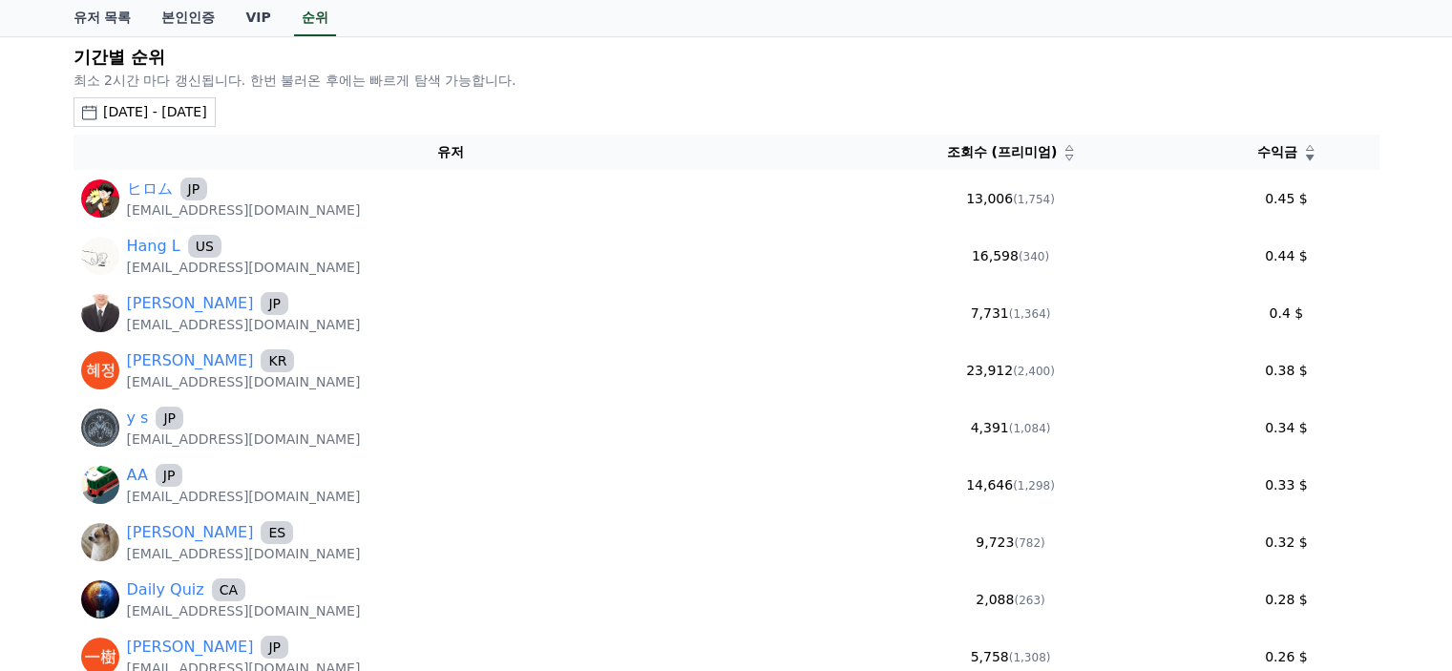
scroll to position [0, 0]
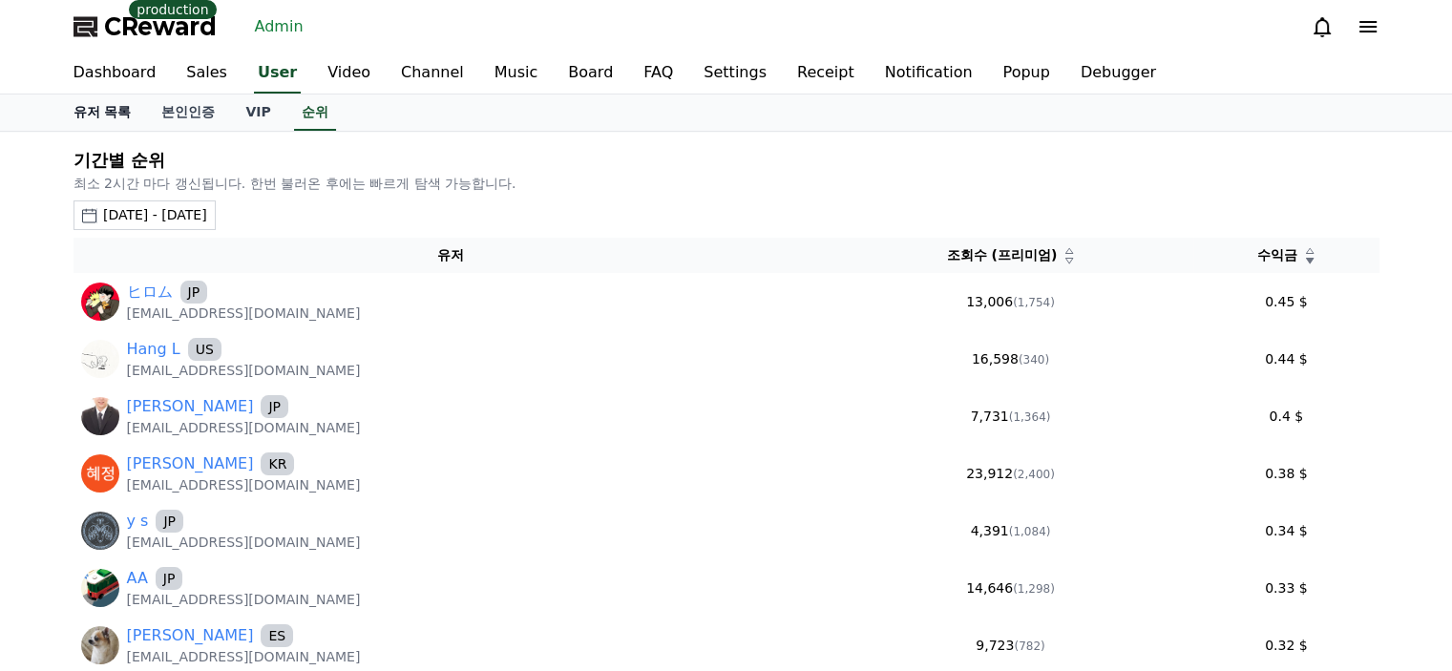
click at [100, 112] on link "유저 목록" at bounding box center [102, 112] width 89 height 36
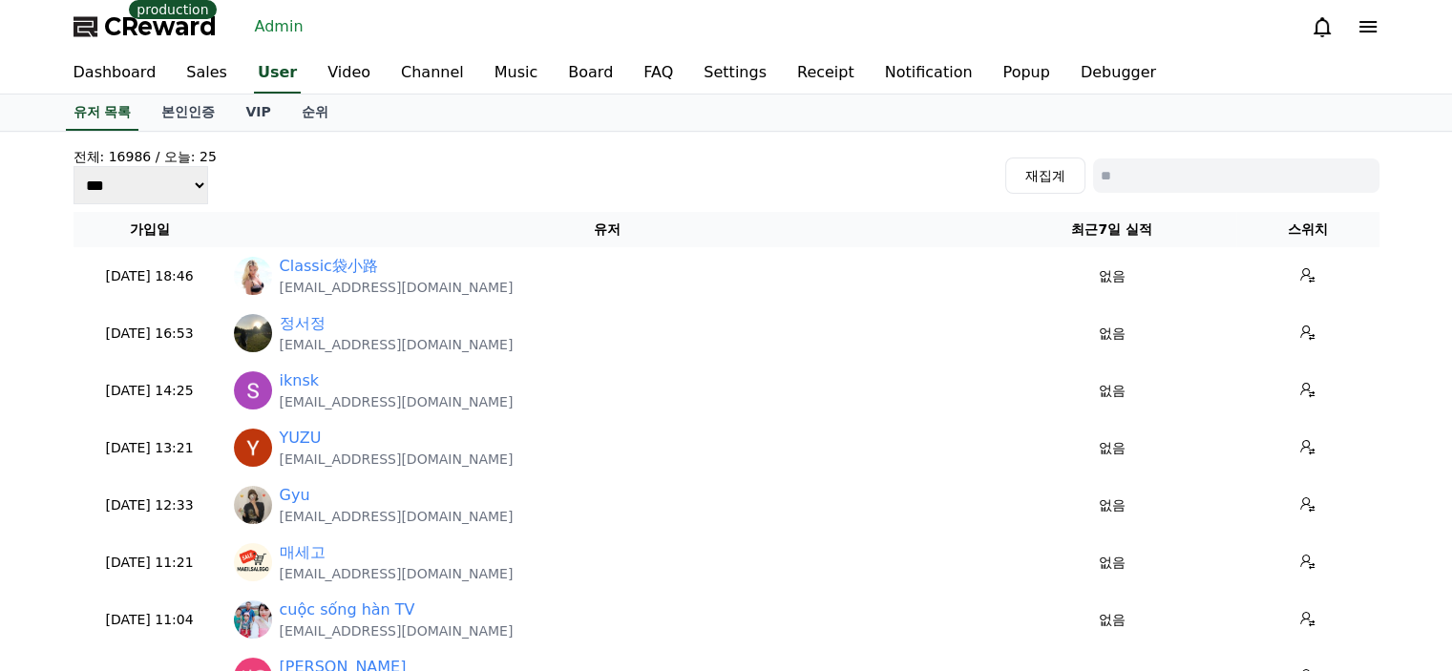
click at [1183, 162] on input at bounding box center [1236, 175] width 286 height 34
type input "*"
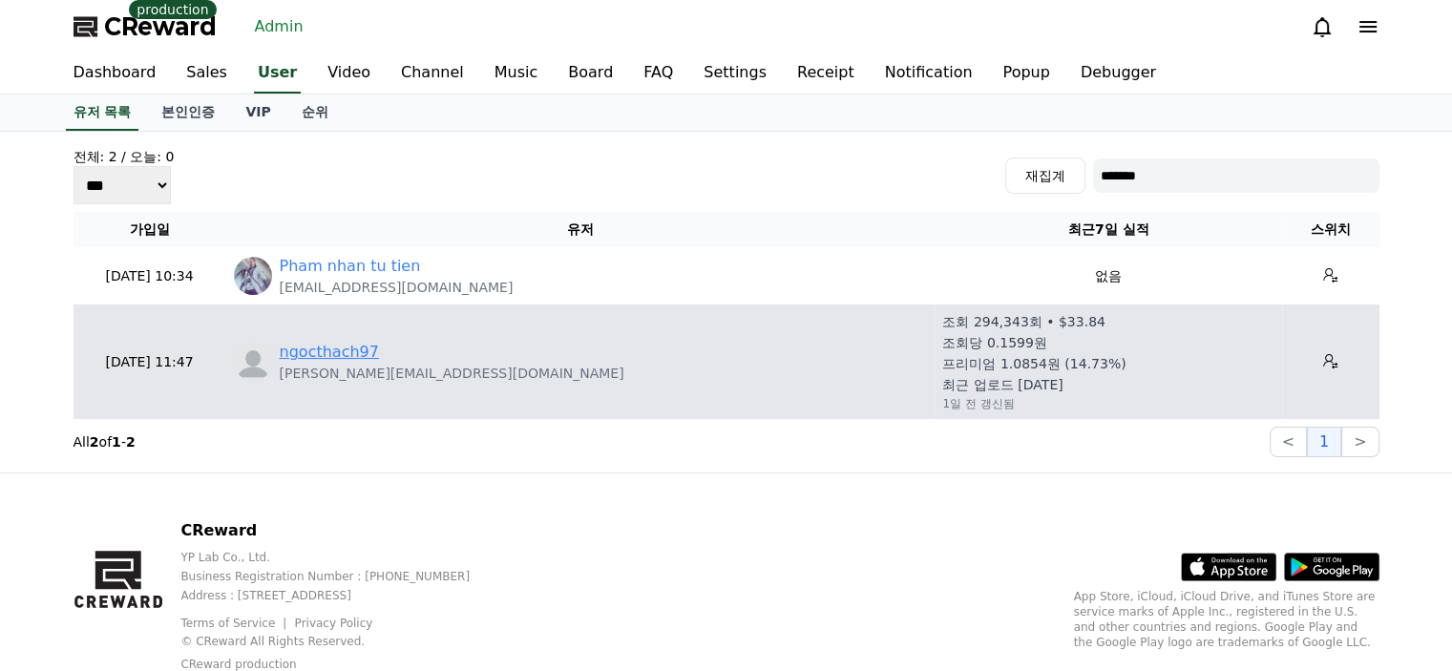
click at [334, 354] on link "ngocthach97" at bounding box center [329, 352] width 99 height 23
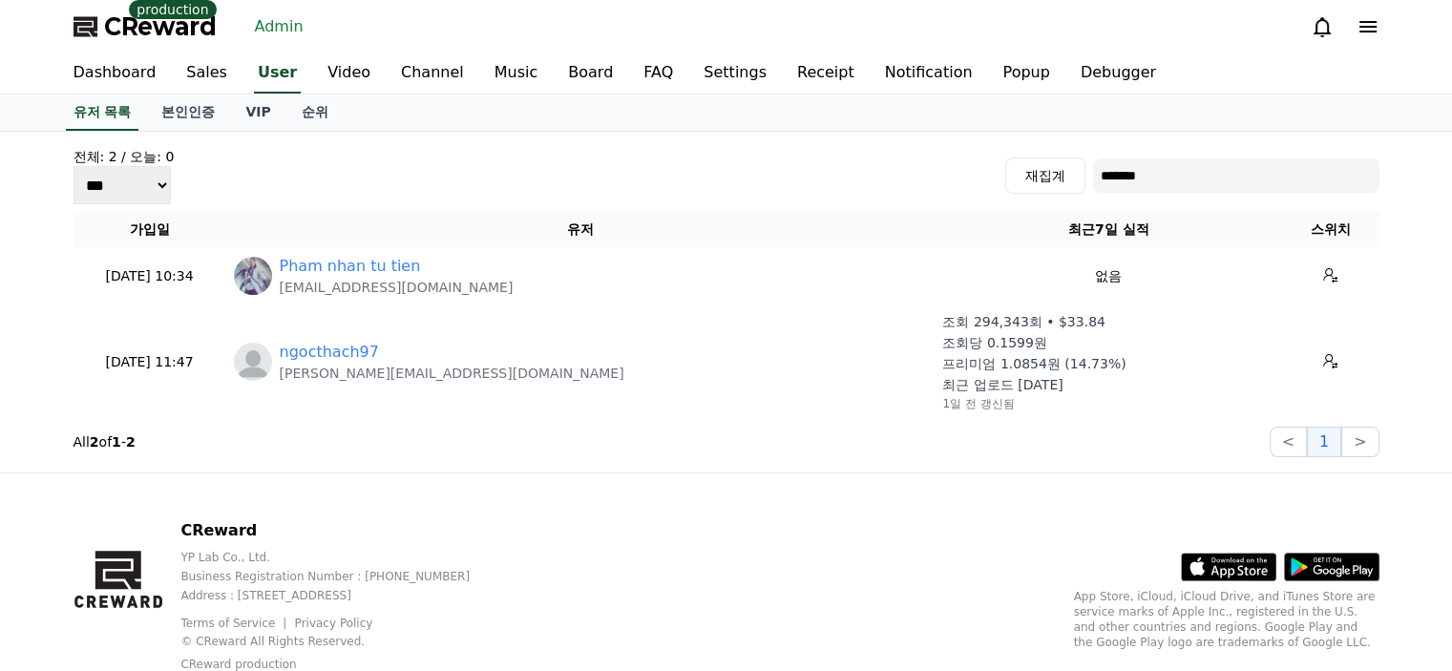
click at [1206, 179] on input "*******" at bounding box center [1236, 175] width 286 height 34
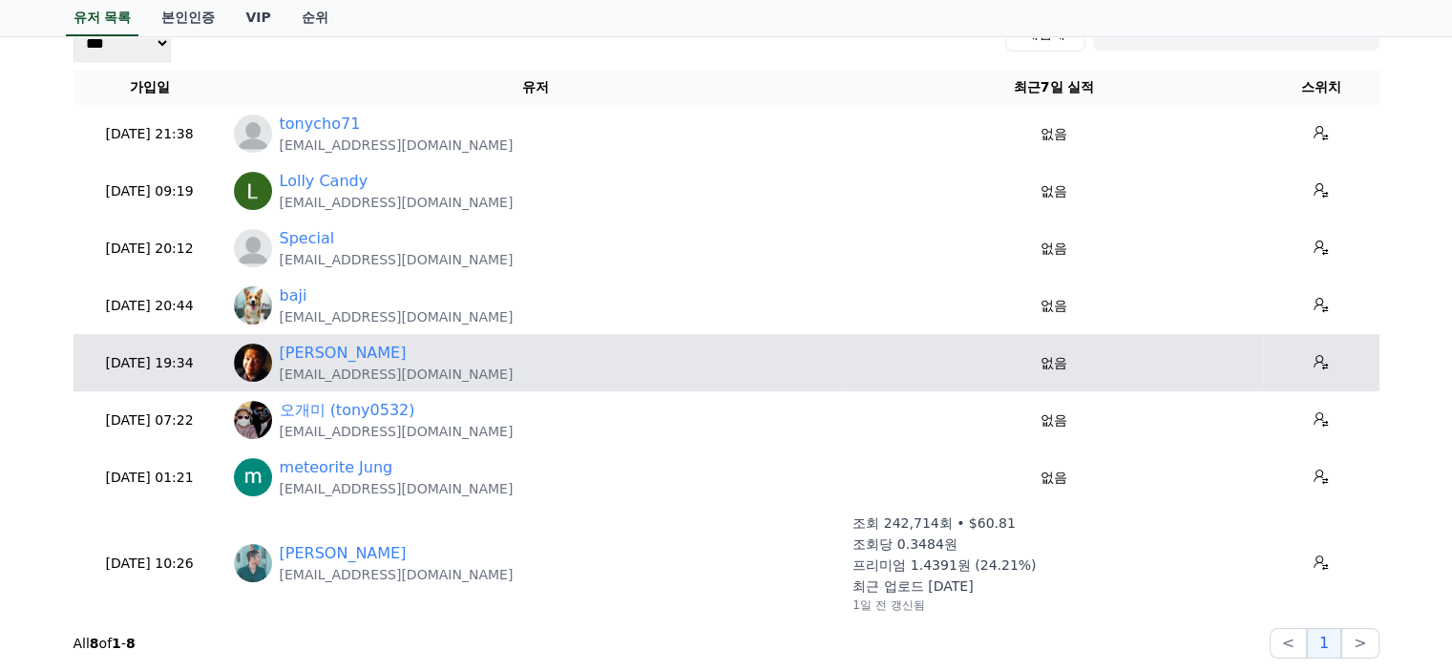
scroll to position [382, 0]
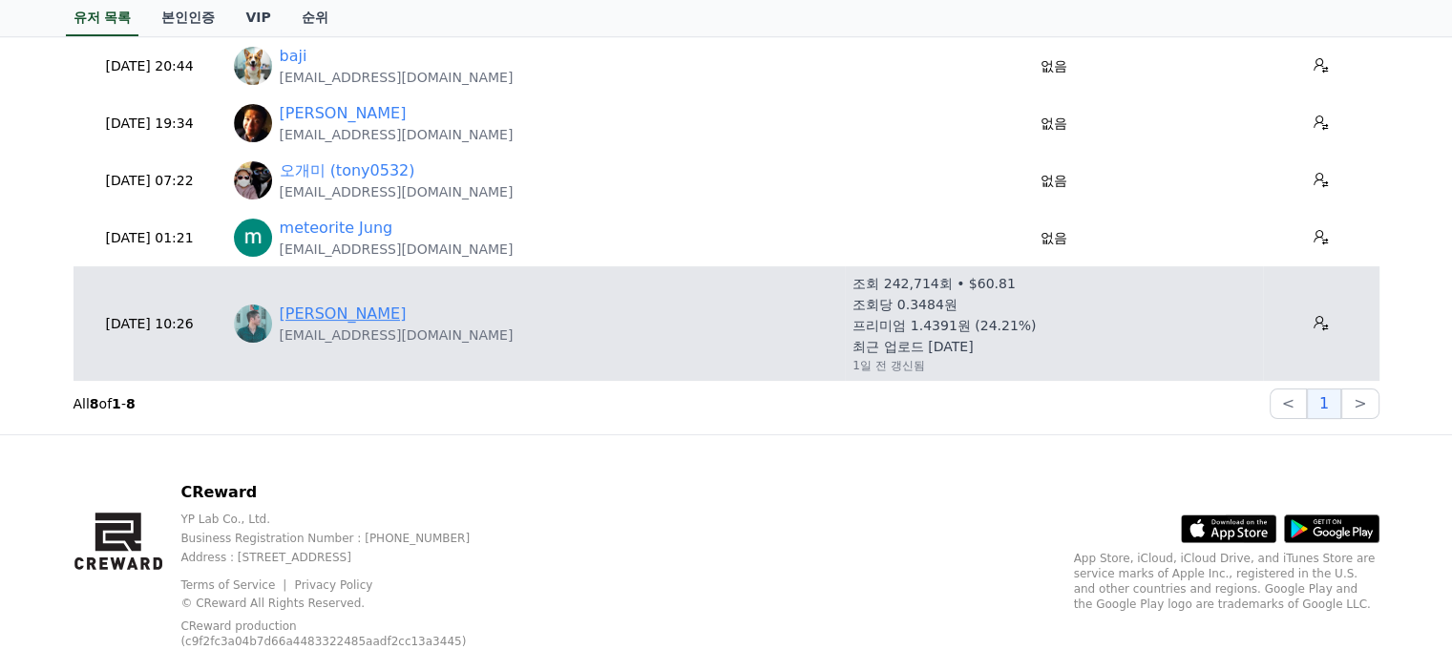
click at [348, 314] on link "[PERSON_NAME]" at bounding box center [343, 314] width 127 height 23
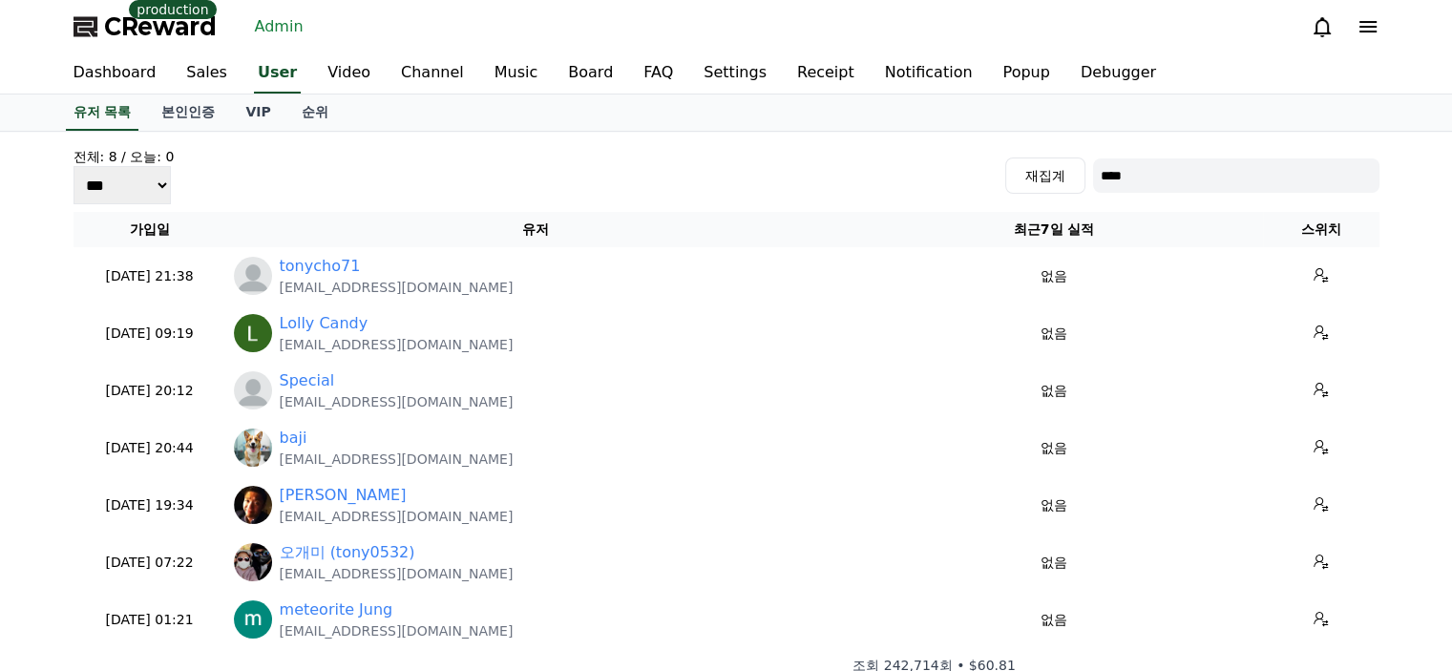
click at [1157, 178] on input "****" at bounding box center [1236, 175] width 286 height 34
type input "*******"
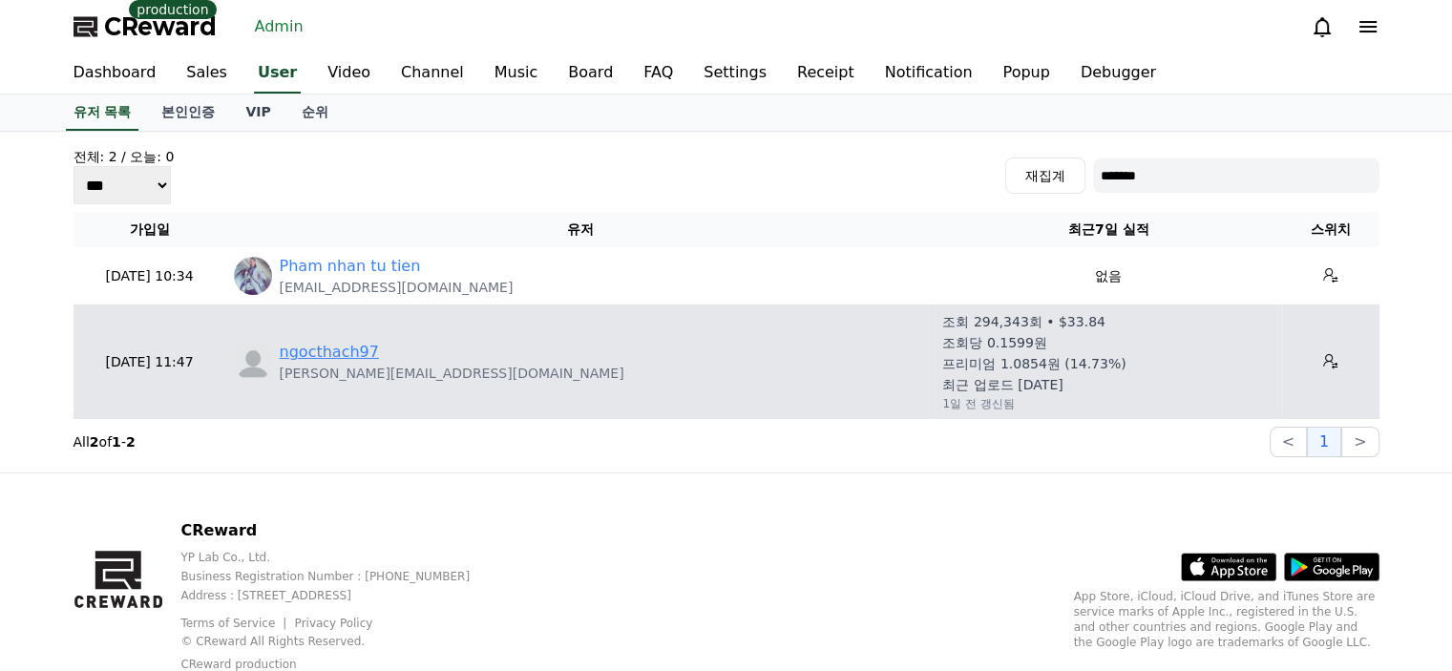
click at [351, 341] on link "ngocthach97" at bounding box center [329, 352] width 99 height 23
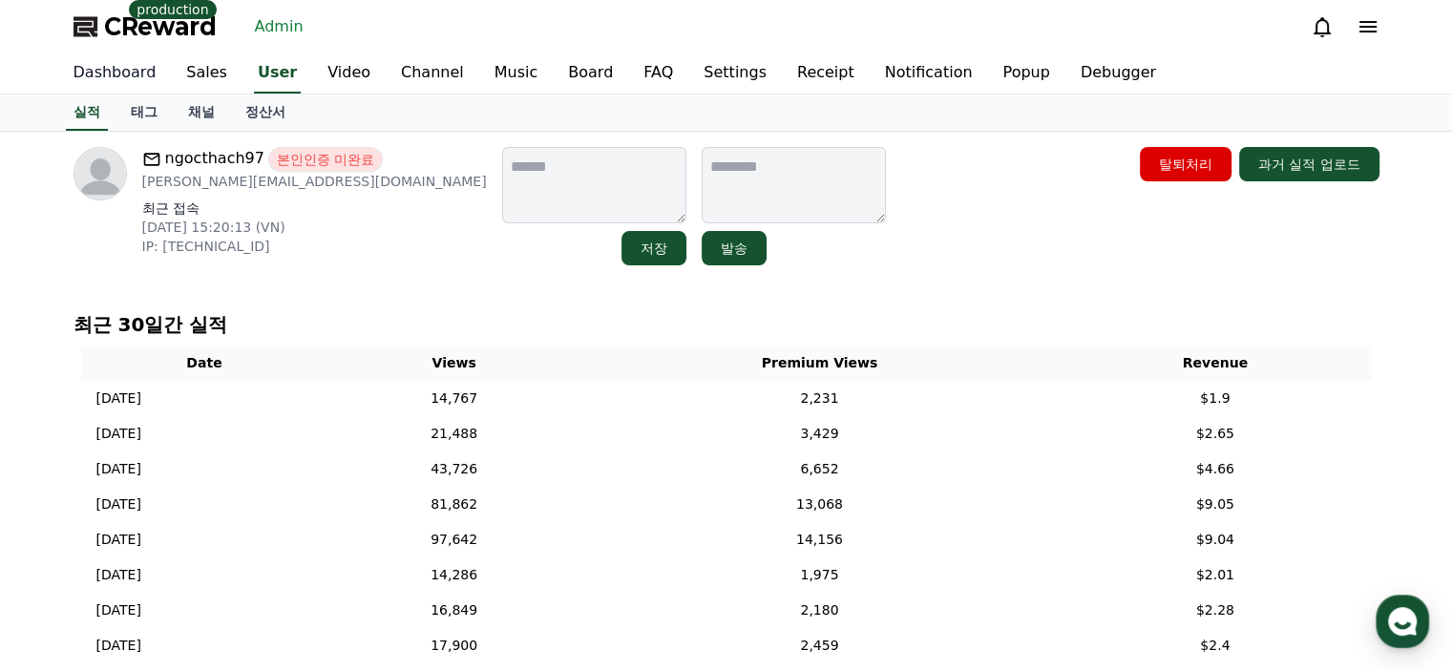
click at [88, 75] on link "Dashboard" at bounding box center [115, 73] width 114 height 40
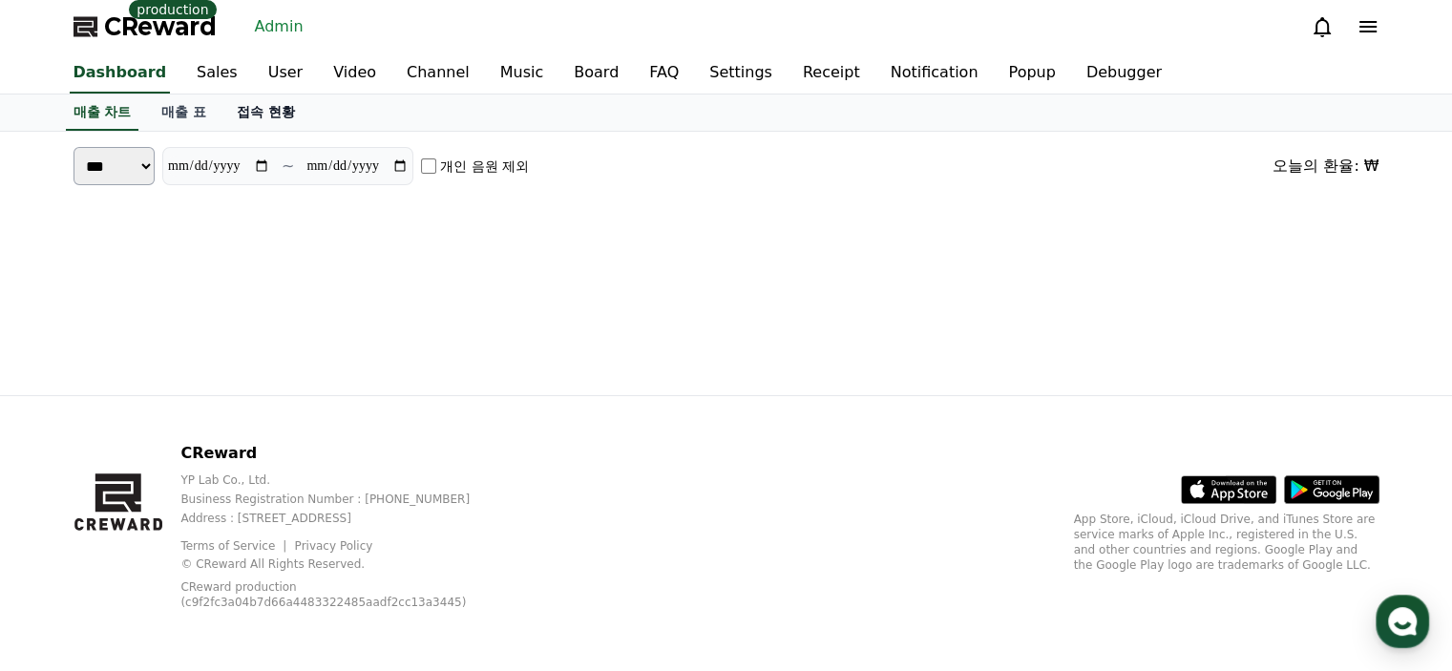
click at [251, 112] on link "접속 현황" at bounding box center [265, 112] width 89 height 36
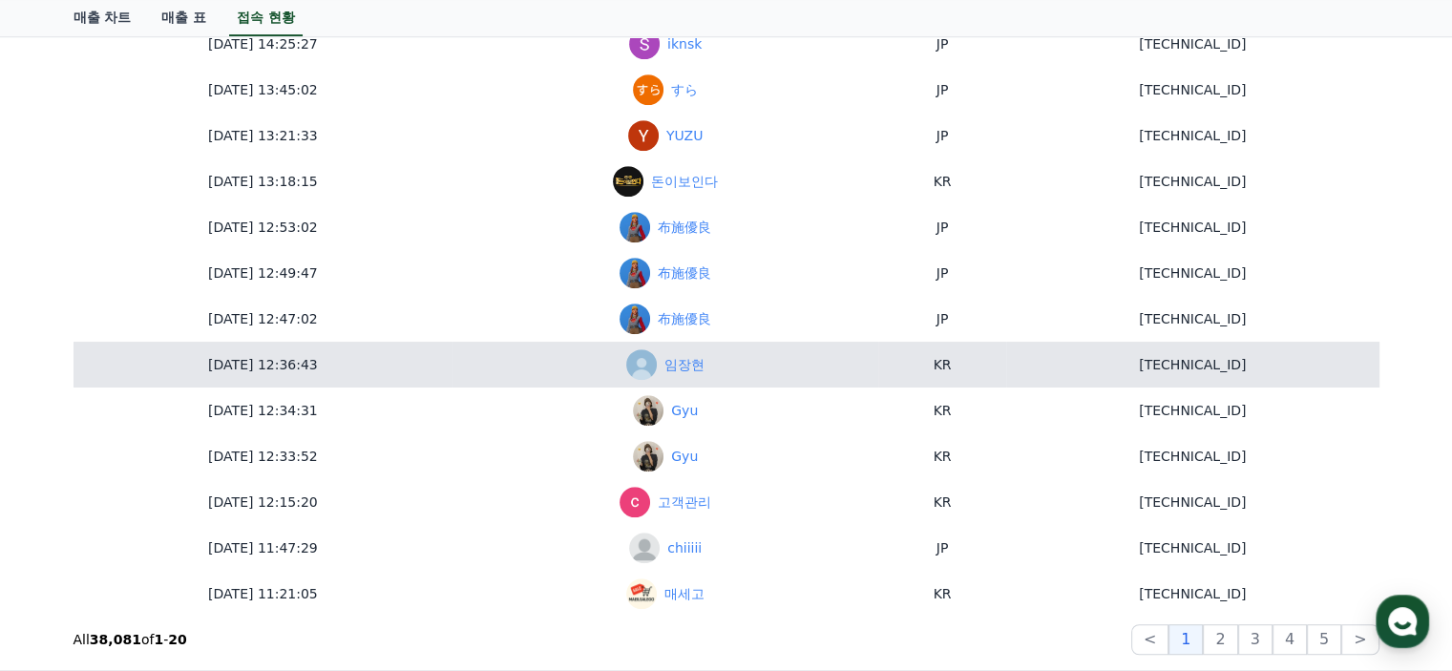
scroll to position [1241, 0]
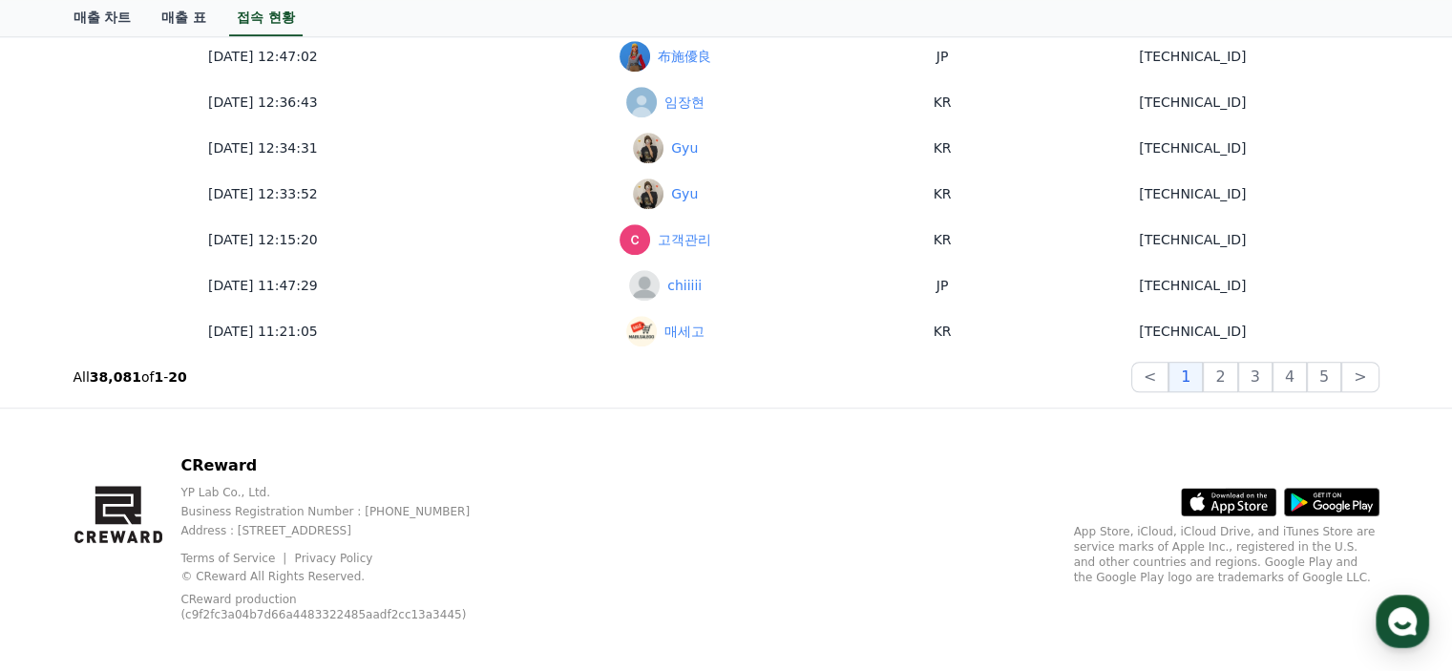
click at [1226, 388] on button "2" at bounding box center [1220, 377] width 34 height 31
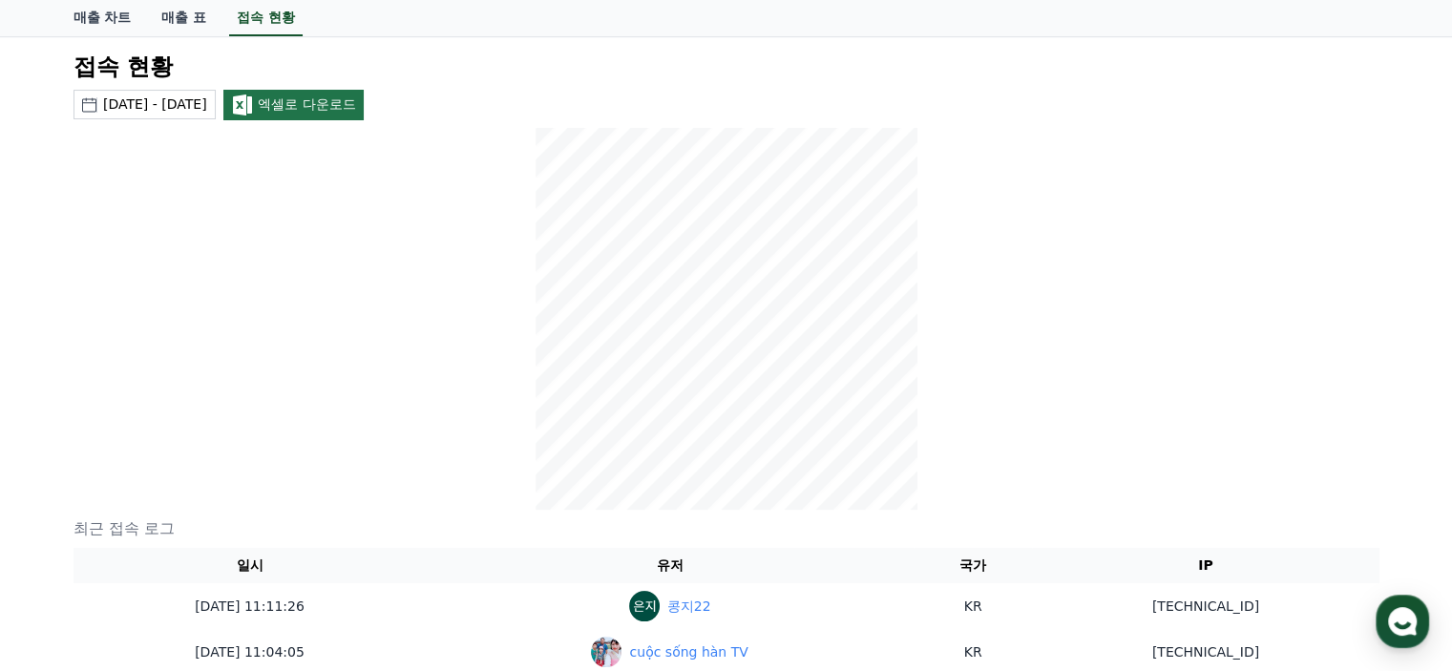
scroll to position [0, 0]
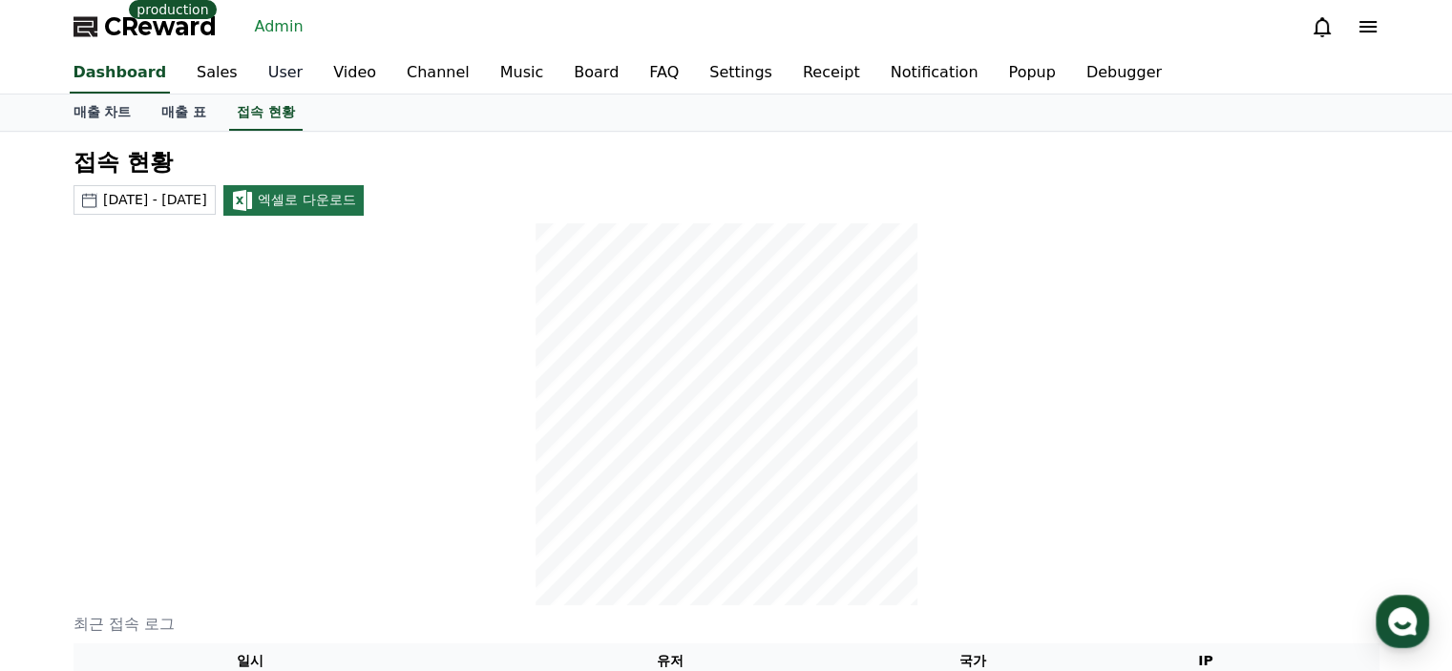
click at [283, 68] on link "User" at bounding box center [285, 73] width 65 height 40
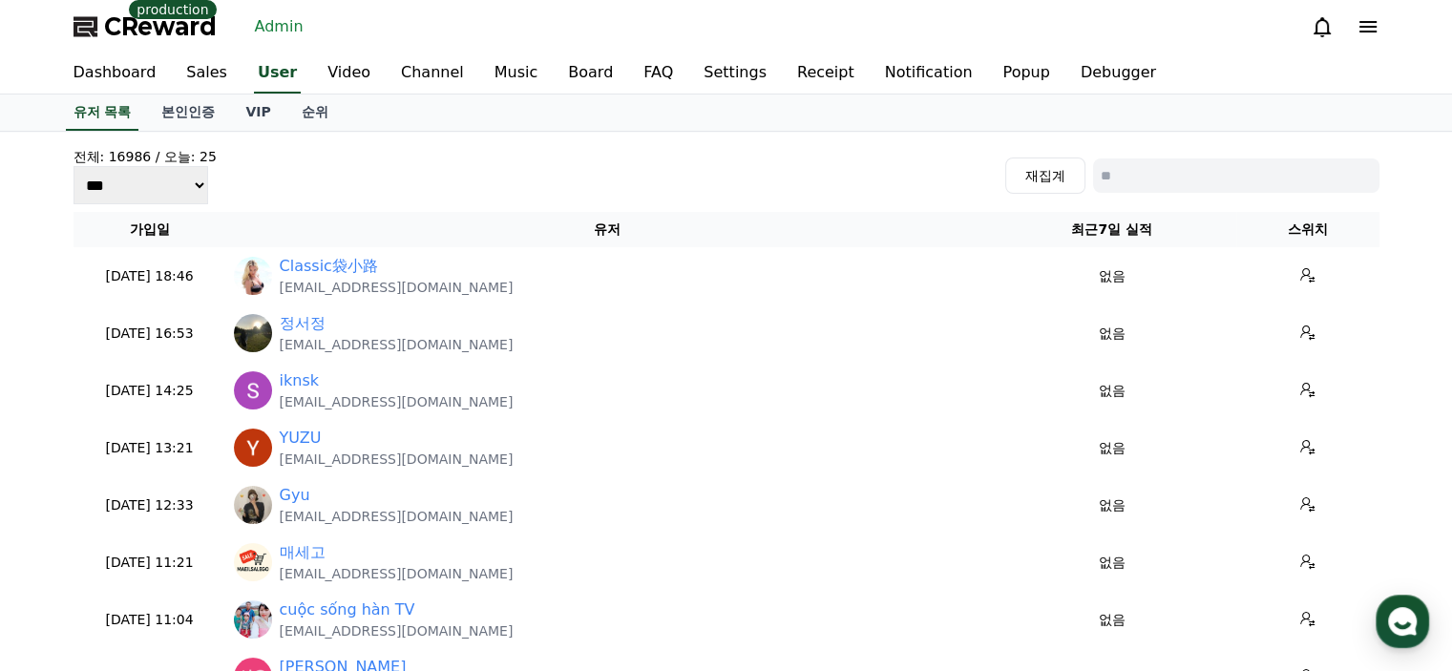
drag, startPoint x: 1133, startPoint y: 159, endPoint x: 1139, endPoint y: 174, distance: 15.4
click at [1133, 159] on input at bounding box center [1236, 175] width 286 height 34
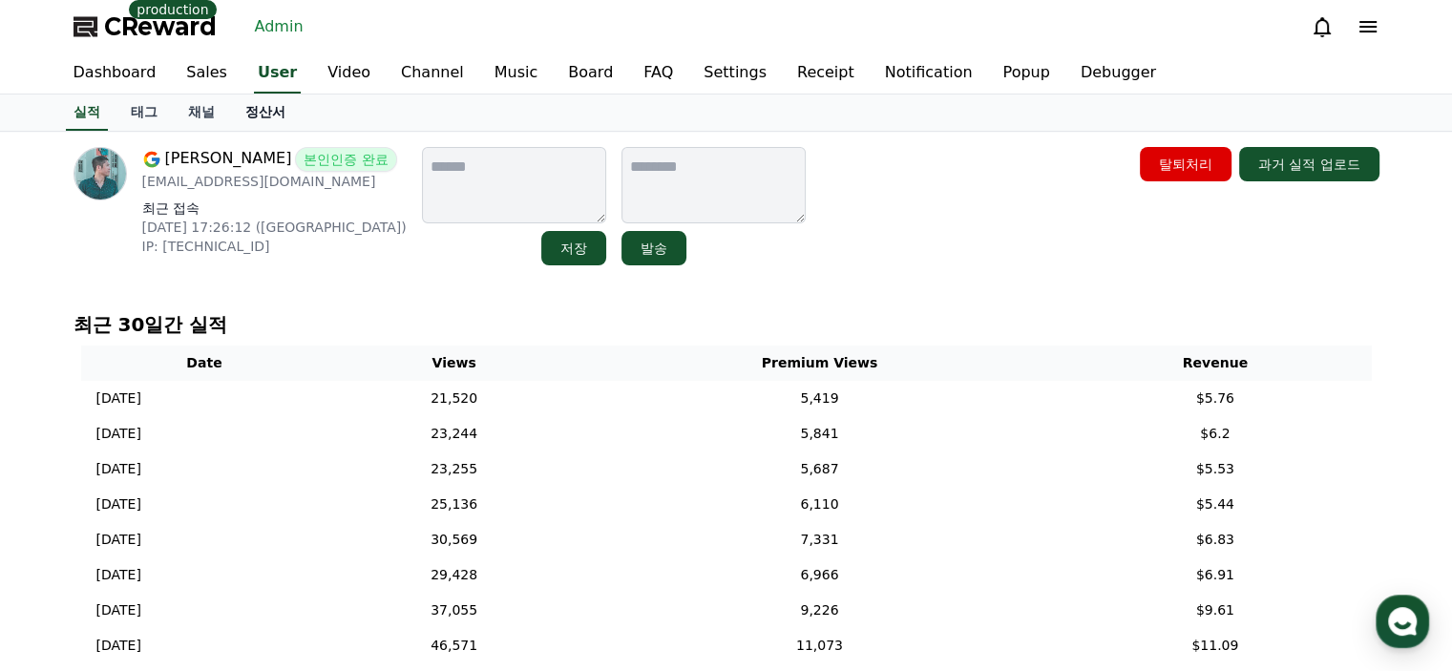
click at [267, 110] on link "정산서" at bounding box center [265, 112] width 71 height 36
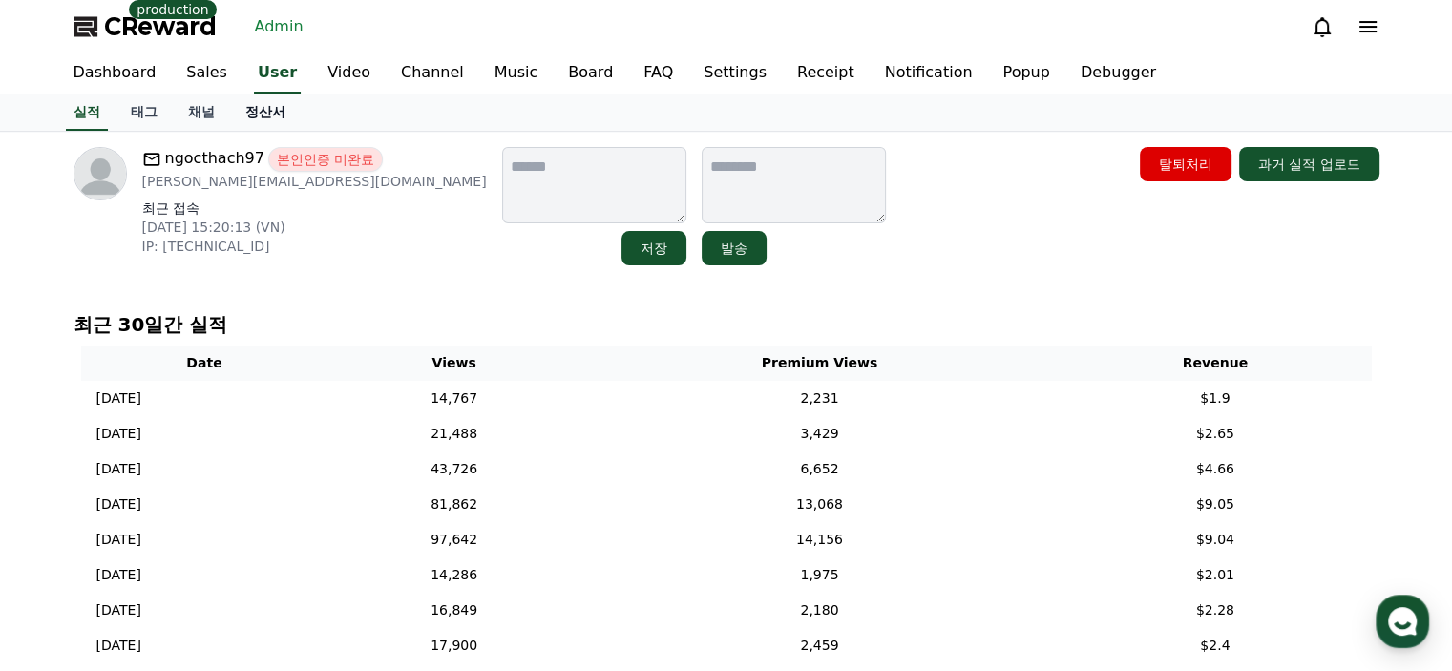
click at [263, 109] on link "정산서" at bounding box center [265, 112] width 71 height 36
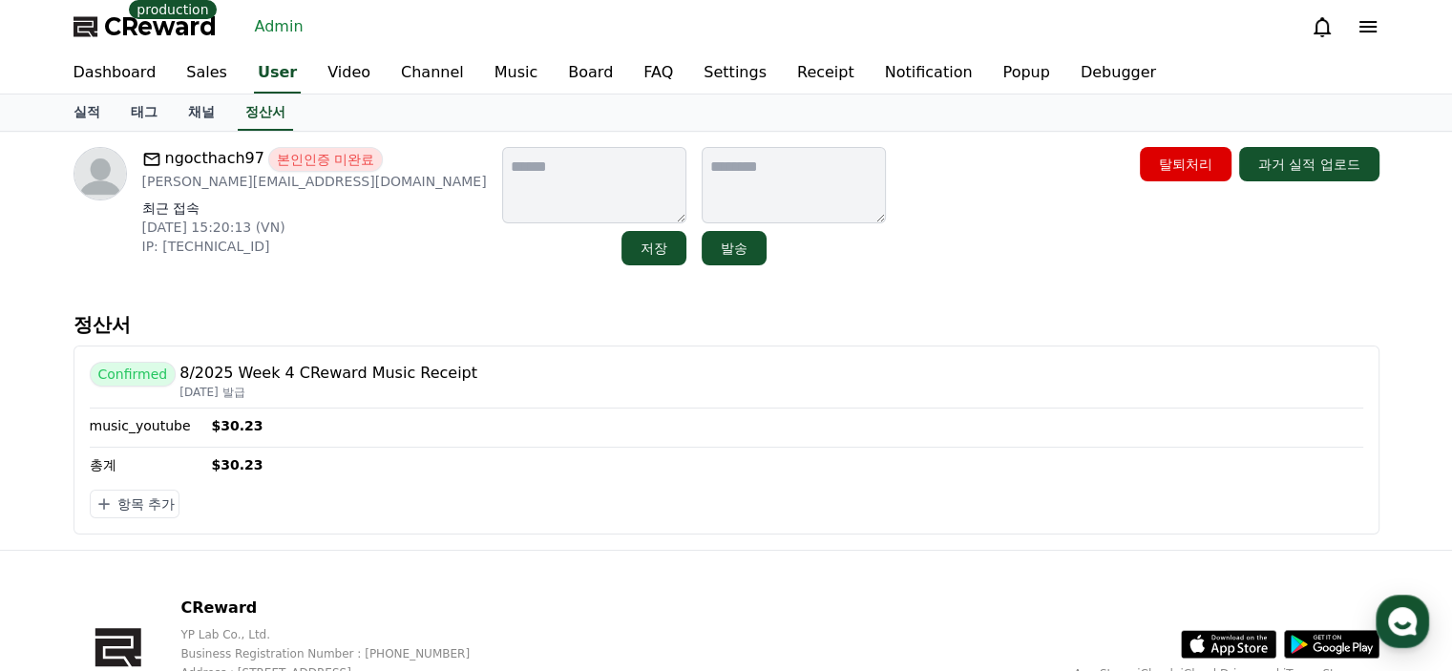
click at [270, 308] on div "정산서 Confirmed 8/2025 Week 4 CReward Music Receipt [DATE] 발급 music_youtube $30.2…" at bounding box center [726, 423] width 1321 height 239
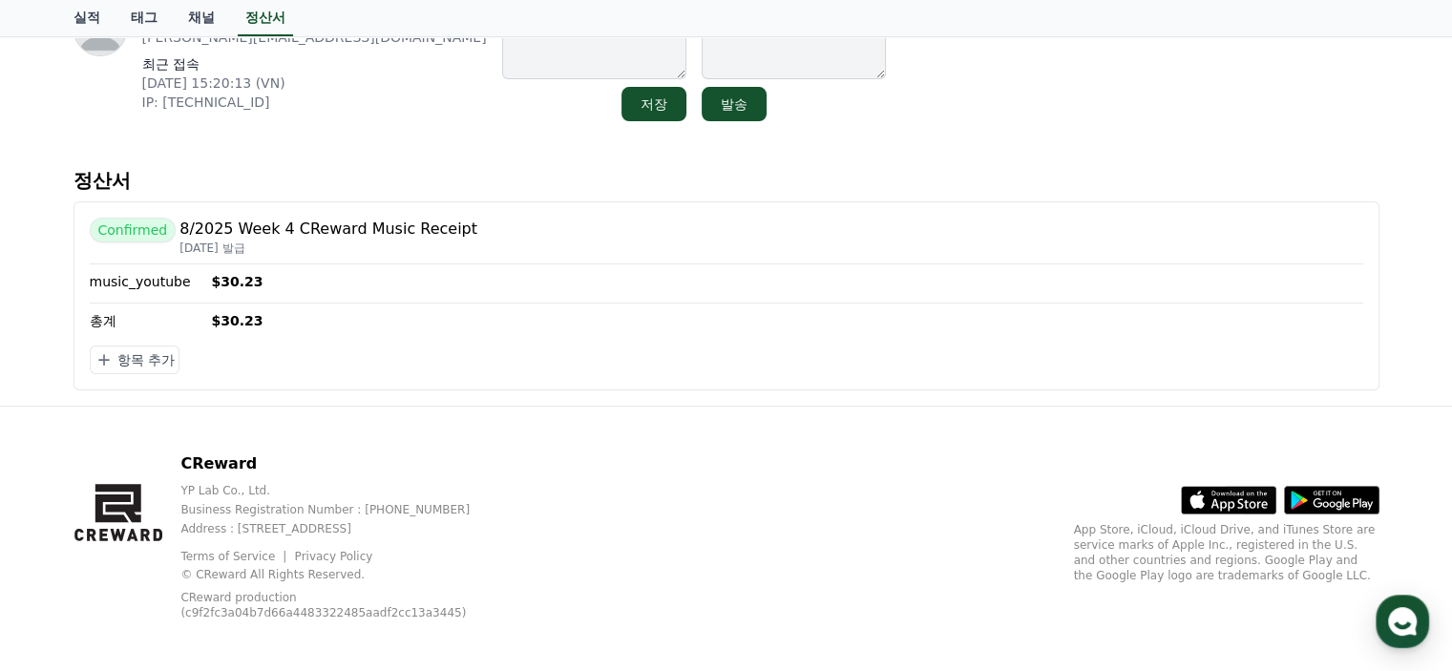
scroll to position [152, 0]
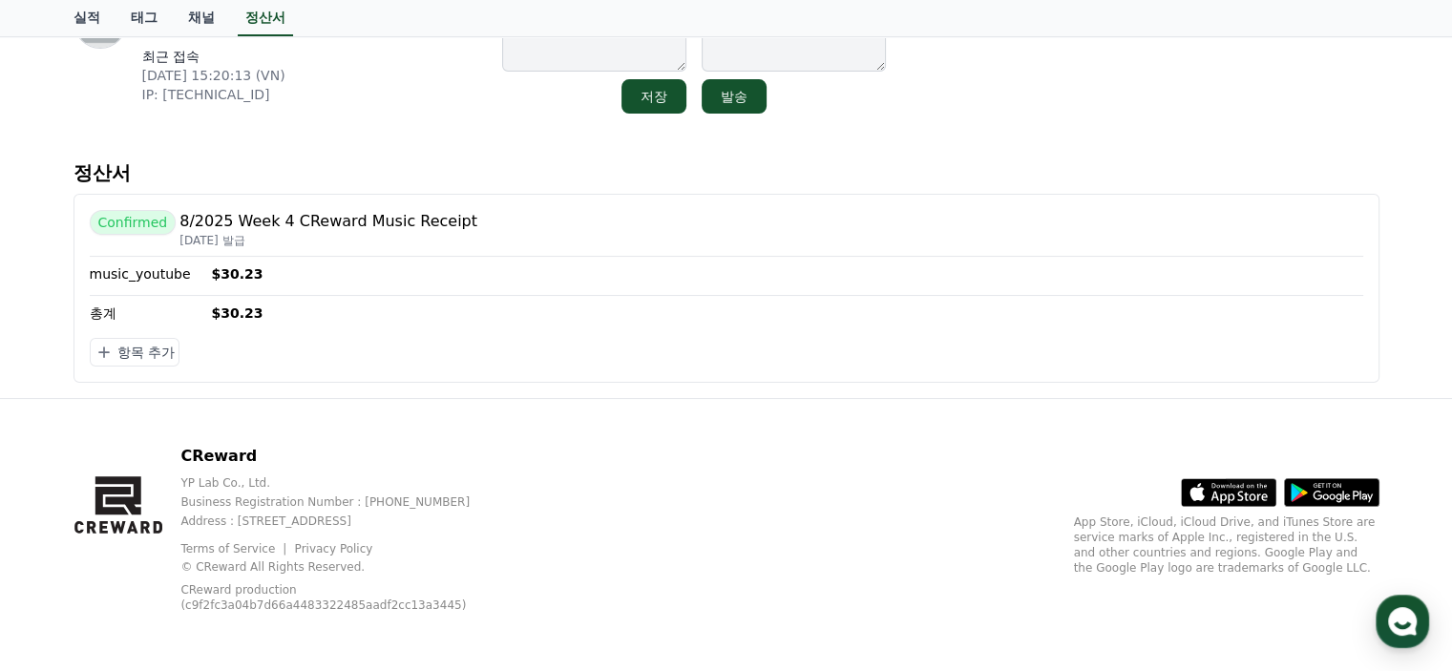
click at [8, 322] on div "ngocthach97 본인인증 미완료 [PERSON_NAME][EMAIL_ADDRESS][DOMAIN_NAME] 최근 접속 [DATE] 15:…" at bounding box center [726, 189] width 1452 height 418
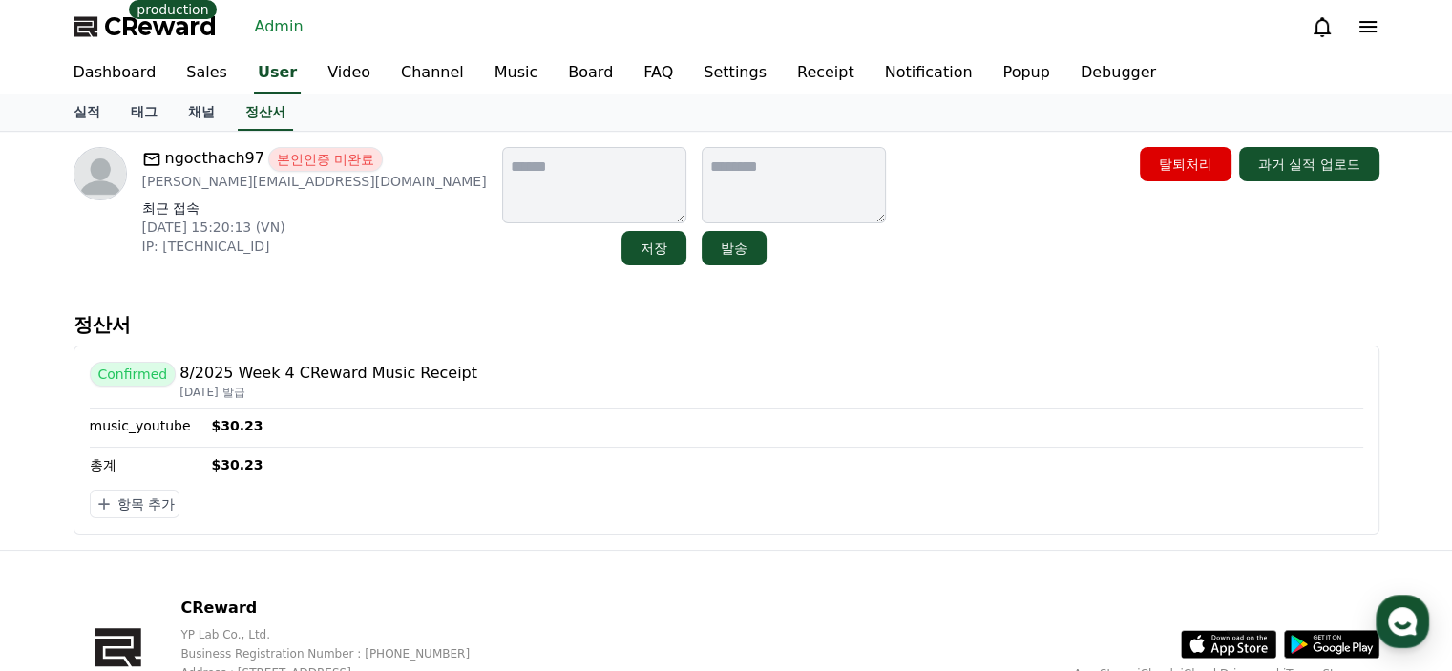
scroll to position [0, 0]
click at [369, 286] on div "ngocthach97 본인인증 미완료 [PERSON_NAME][EMAIL_ADDRESS][DOMAIN_NAME] 최근 접속 [DATE] 15:…" at bounding box center [726, 341] width 1336 height 418
click at [195, 79] on link "Sales" at bounding box center [207, 73] width 72 height 40
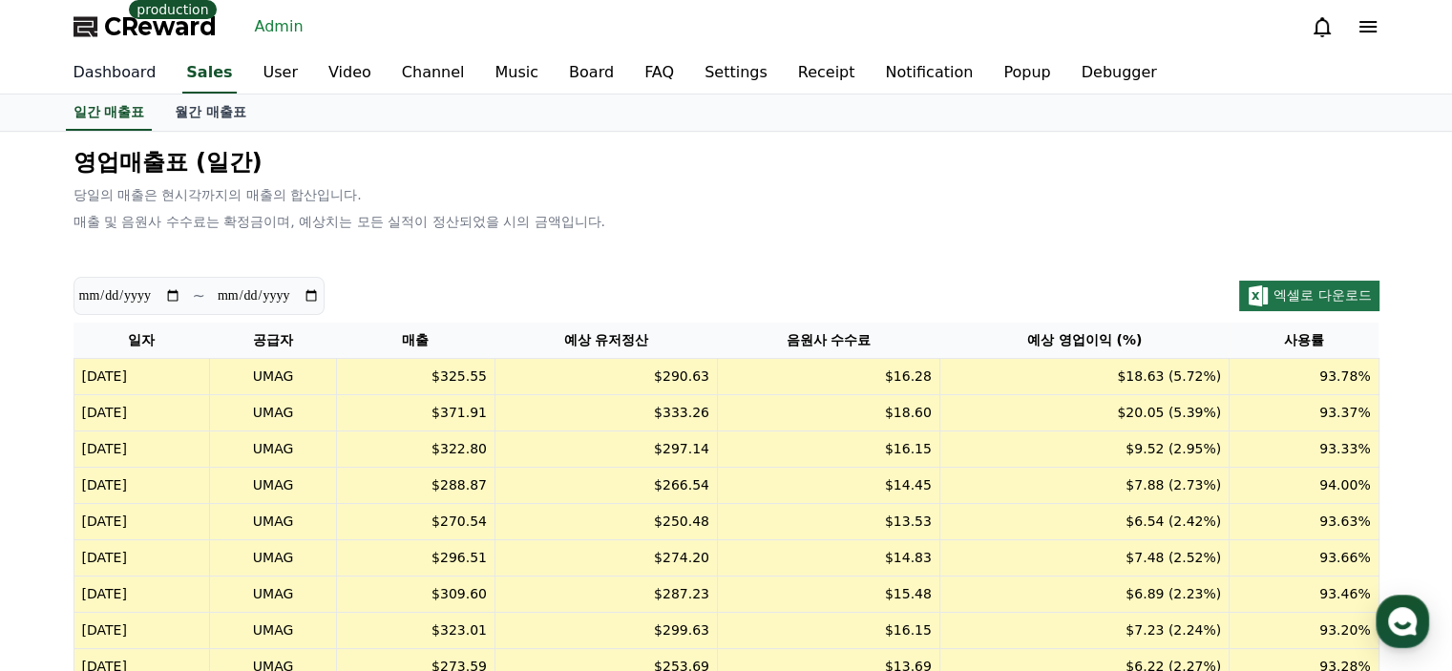
click at [121, 73] on link "Dashboard" at bounding box center [115, 73] width 114 height 40
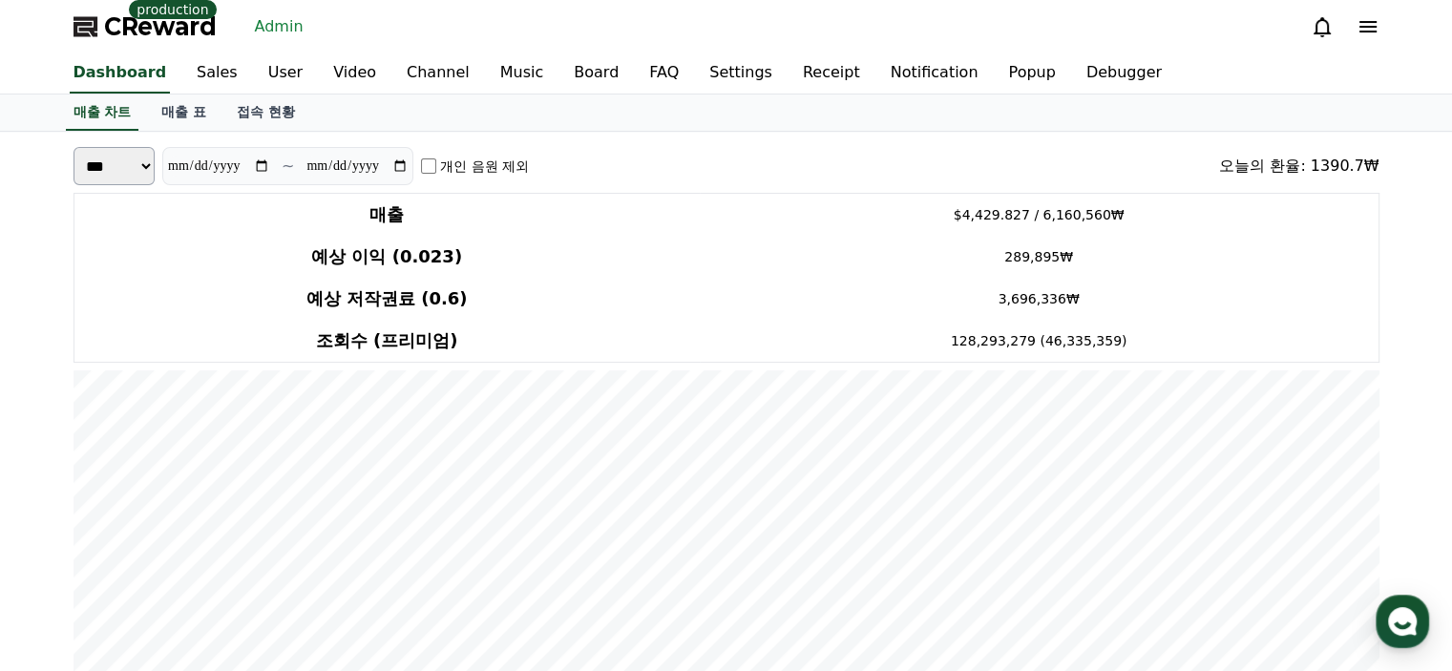
click at [737, 153] on div "**********" at bounding box center [726, 166] width 1306 height 38
click at [135, 38] on span "CReward" at bounding box center [160, 26] width 113 height 31
